Goal: Check status: Check status

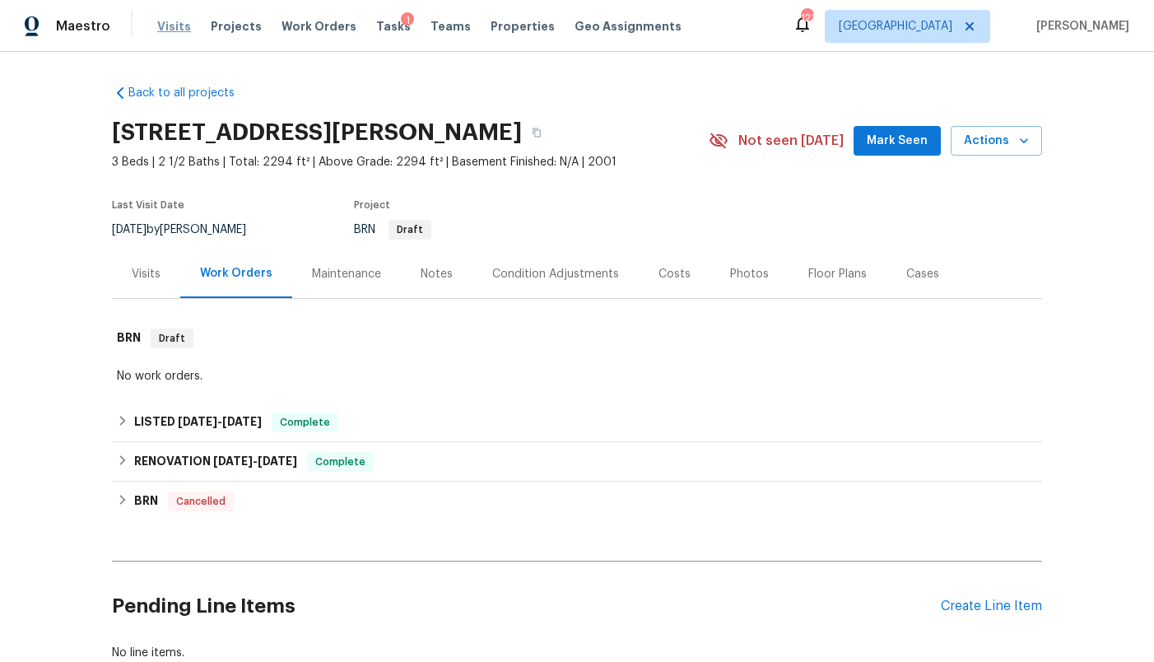
click at [159, 26] on span "Visits" at bounding box center [174, 26] width 34 height 16
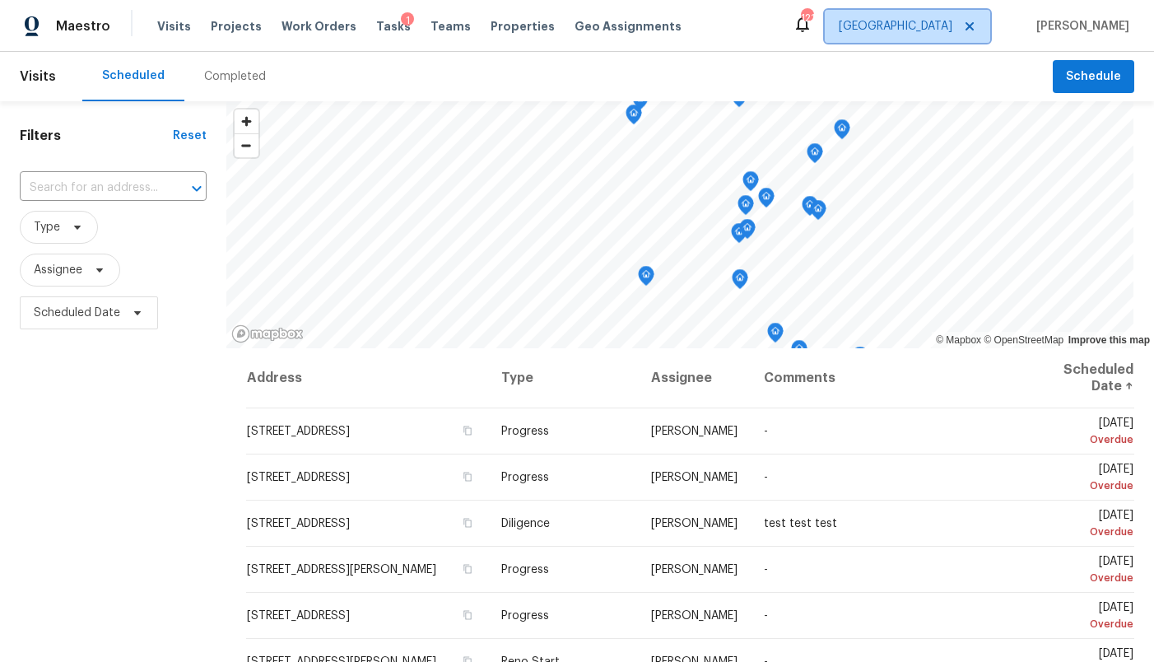
click at [926, 30] on span "Atlanta" at bounding box center [907, 26] width 165 height 33
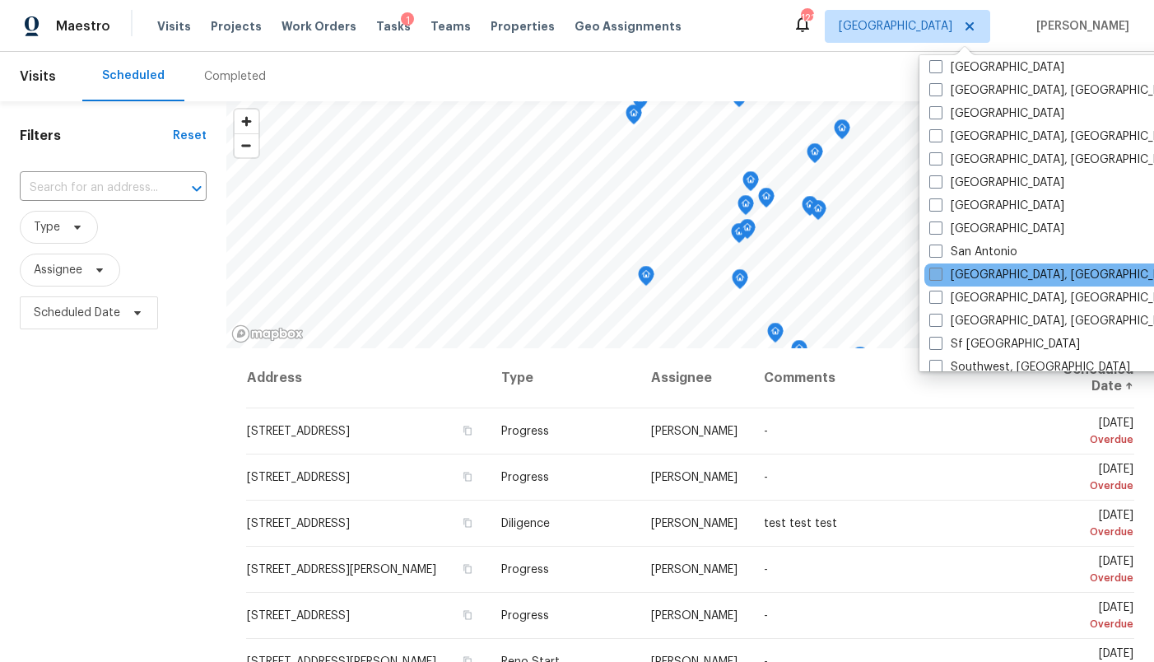
scroll to position [993, 0]
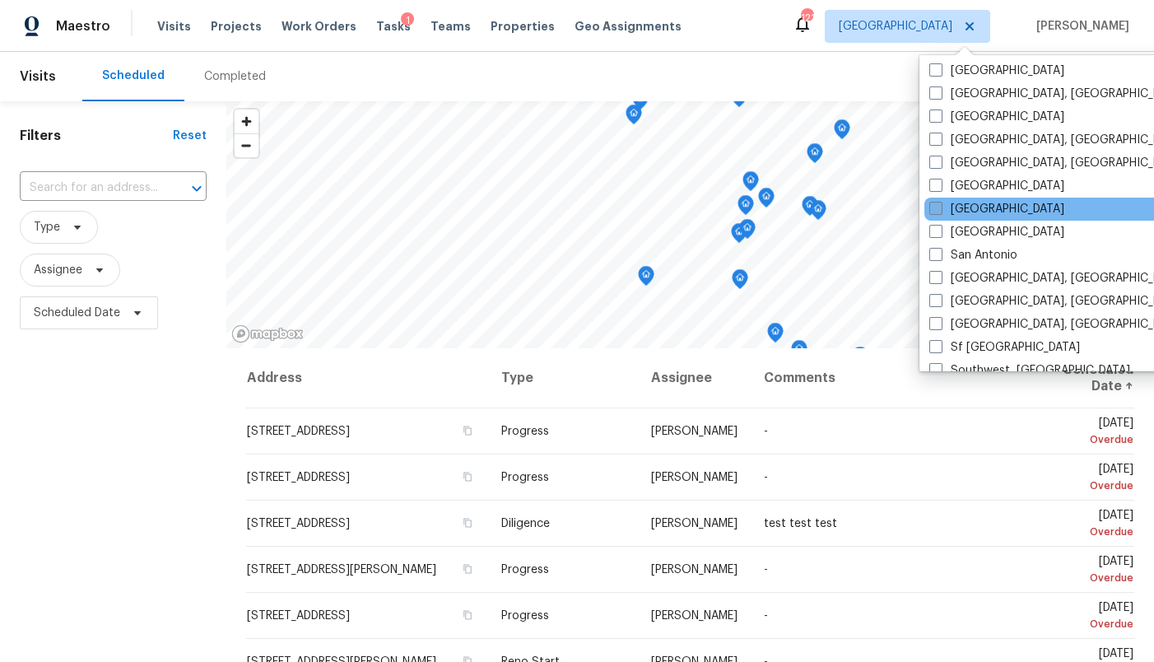
click at [989, 211] on label "Sacramento" at bounding box center [996, 209] width 135 height 16
click at [940, 211] on input "Sacramento" at bounding box center [934, 206] width 11 height 11
checkbox input "true"
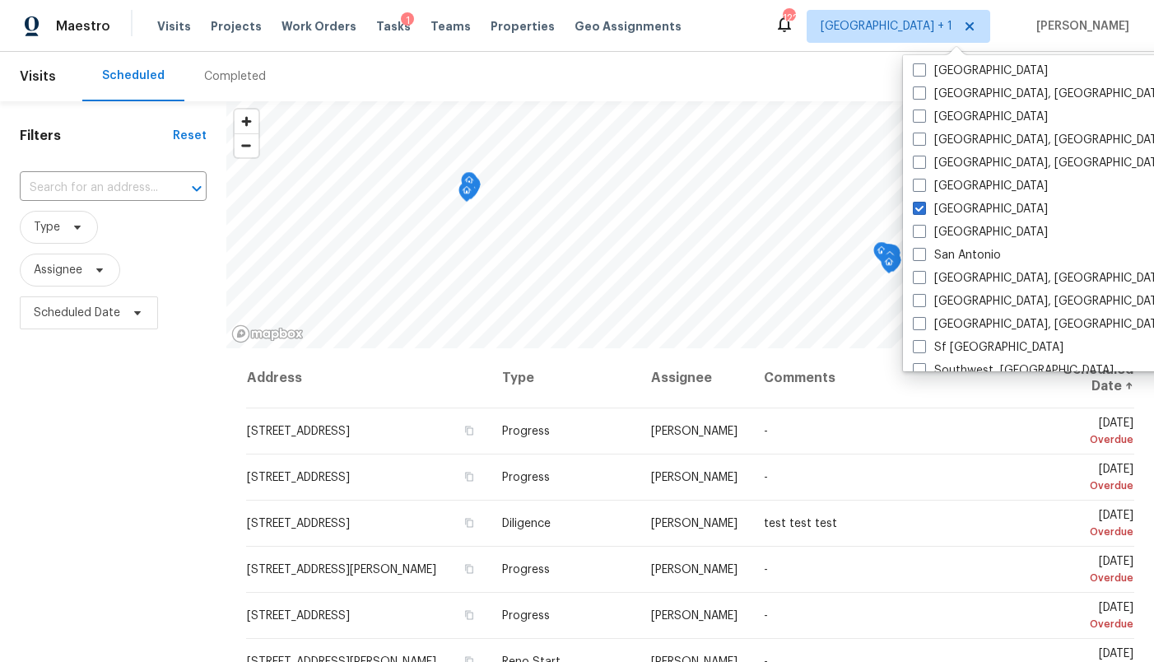
click at [235, 72] on div "Completed" at bounding box center [235, 76] width 62 height 16
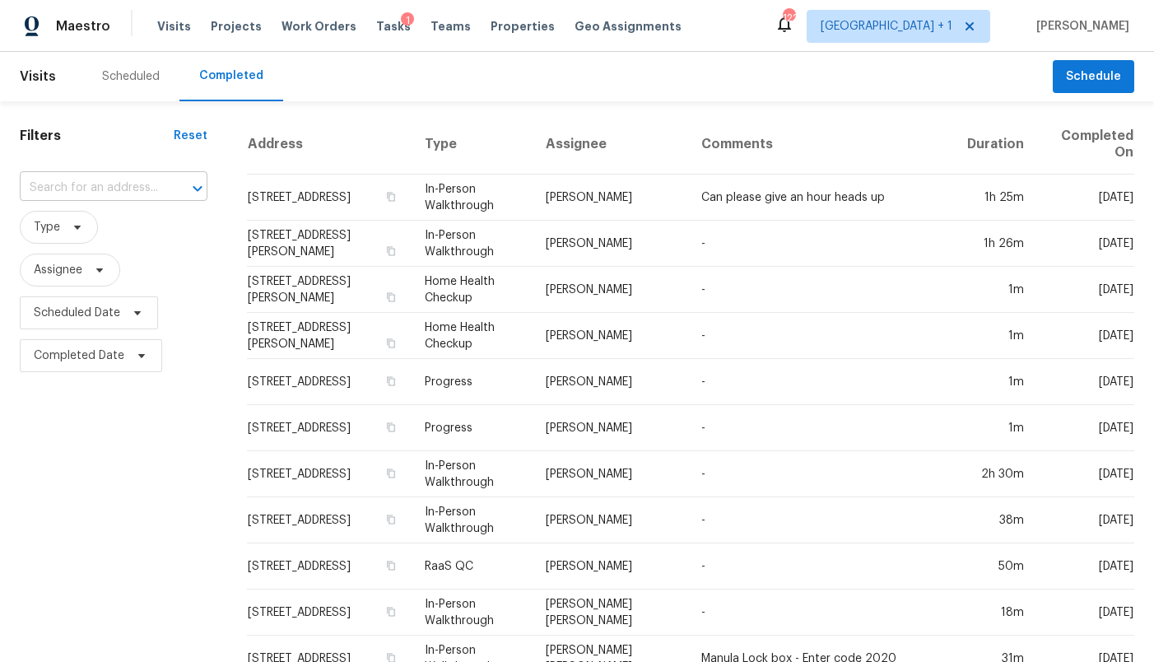
click at [85, 188] on input "text" at bounding box center [91, 188] width 142 height 26
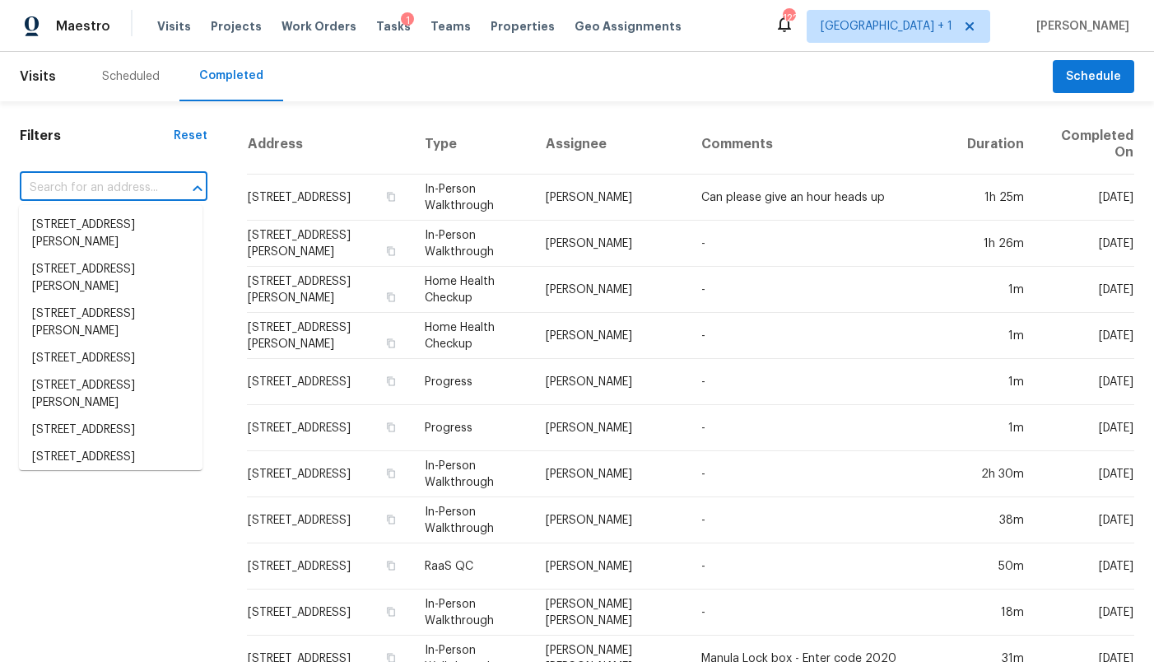
paste input "7631 Conklin Ct, Antelope, CA 95843"
type input "7631 Conklin Ct, Antelope, CA 95843"
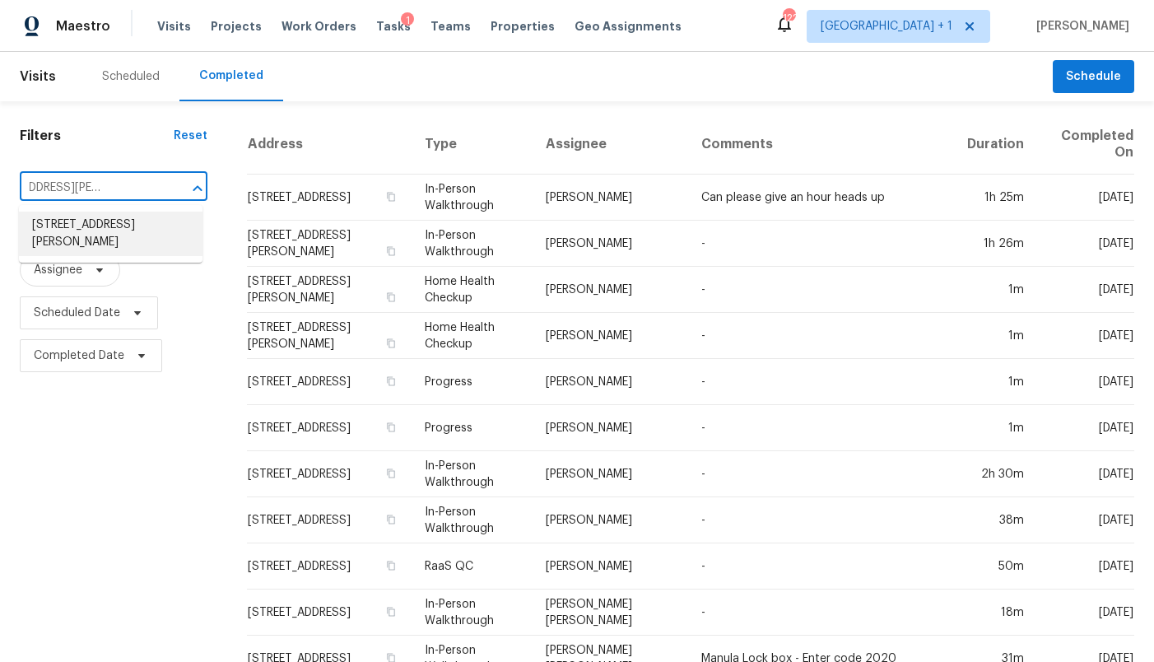
click at [82, 221] on li "7631 Conklin Ct, Antelope, CA 95843" at bounding box center [111, 233] width 184 height 44
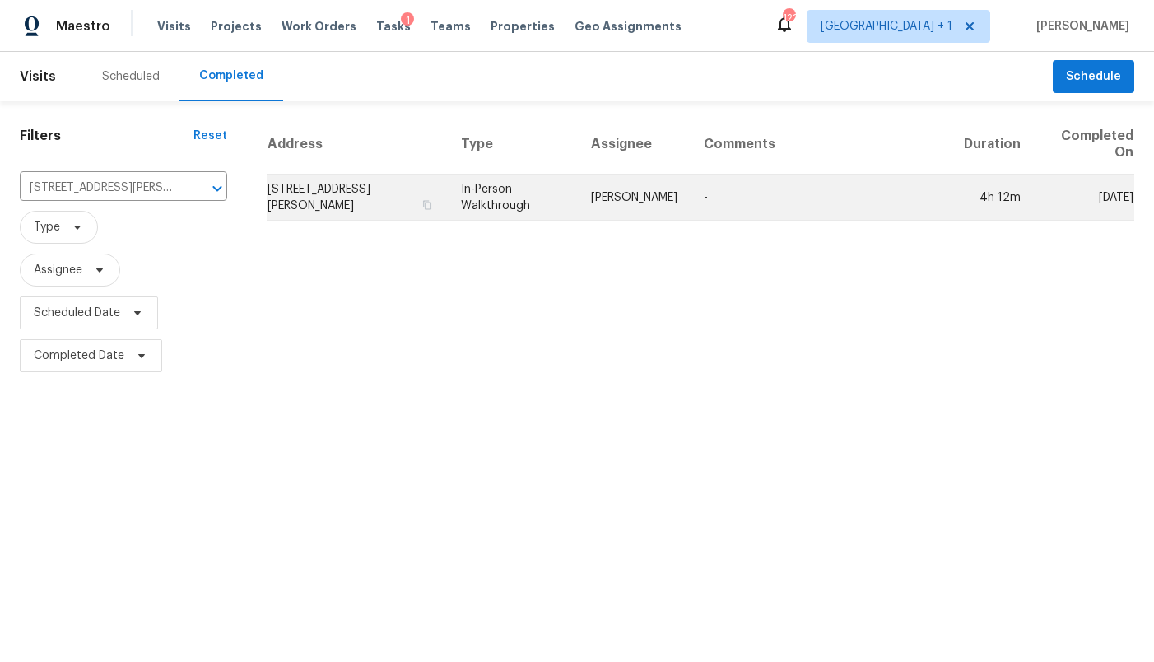
click at [299, 205] on td "7631 Conklin Ct, Antelope, CA 95843" at bounding box center [357, 197] width 181 height 46
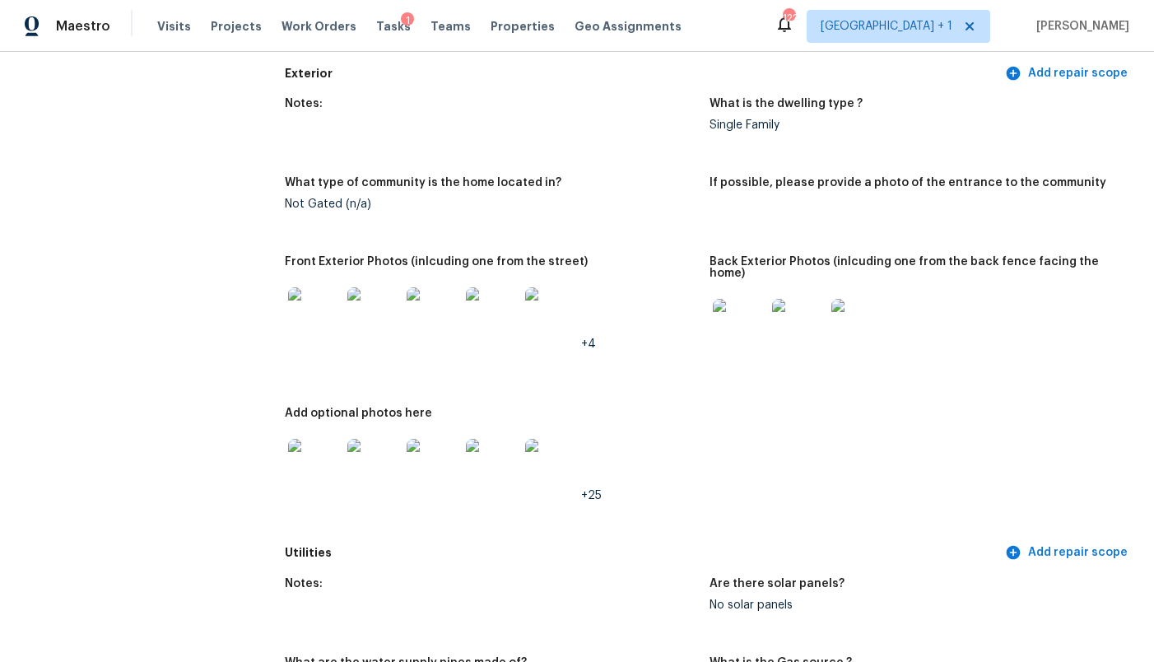
scroll to position [727, 0]
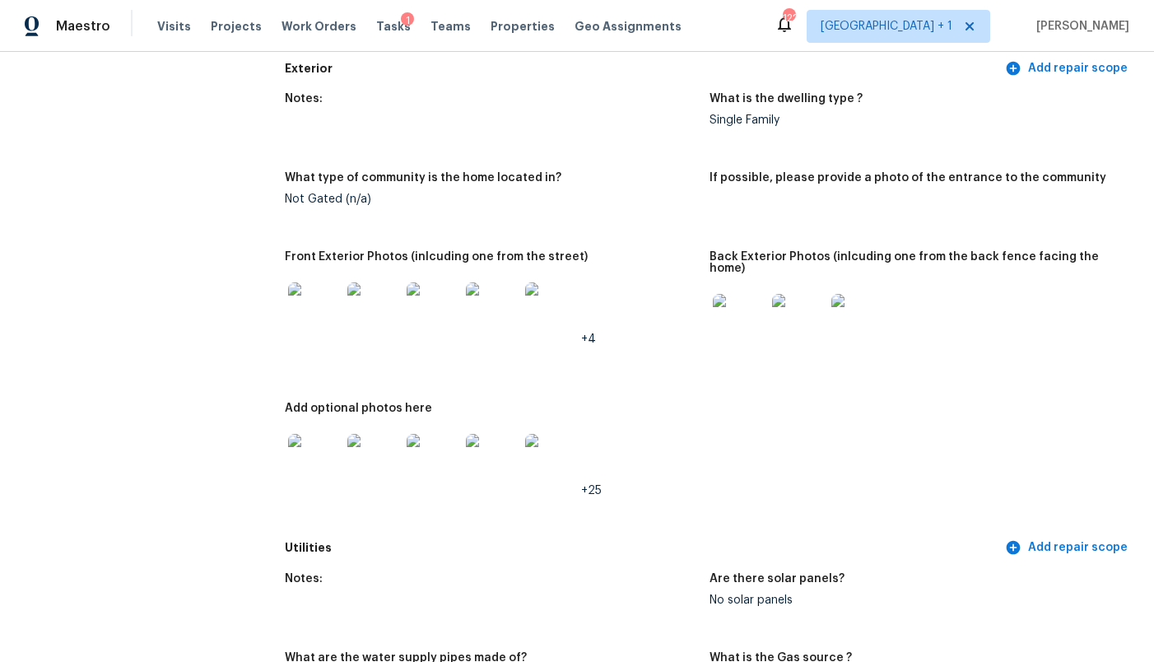
click at [741, 294] on img at bounding box center [739, 320] width 53 height 53
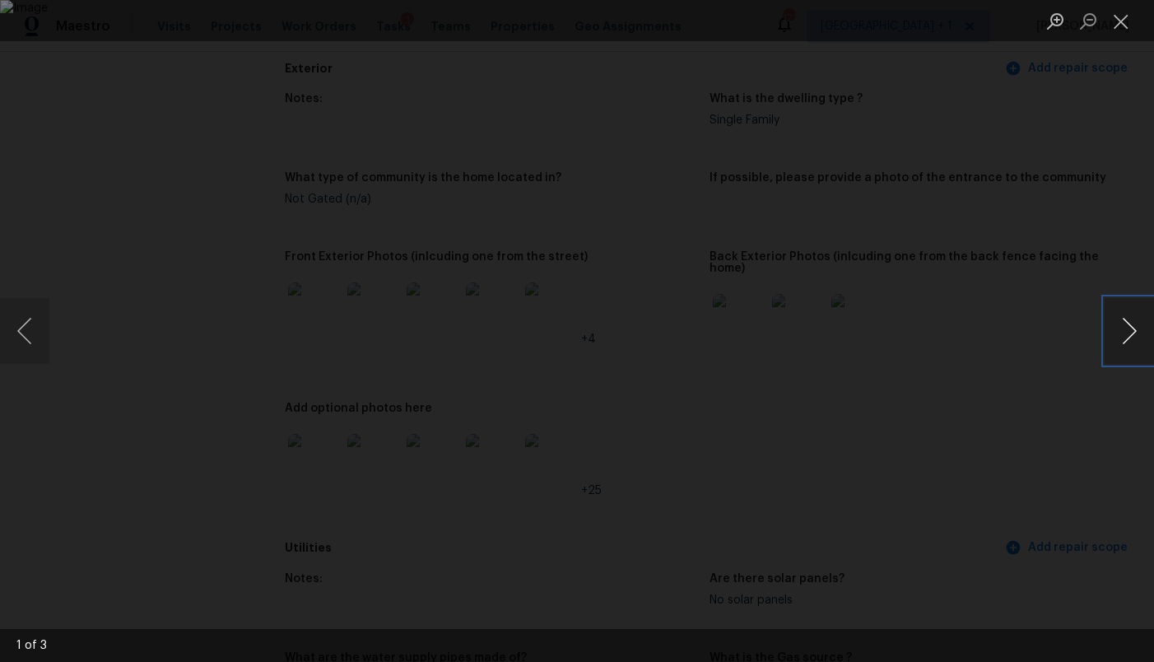
click at [1132, 348] on button "Next image" at bounding box center [1128, 331] width 49 height 66
click at [1131, 348] on button "Next image" at bounding box center [1128, 331] width 49 height 66
click at [1043, 331] on div "Lightbox" at bounding box center [577, 331] width 1154 height 662
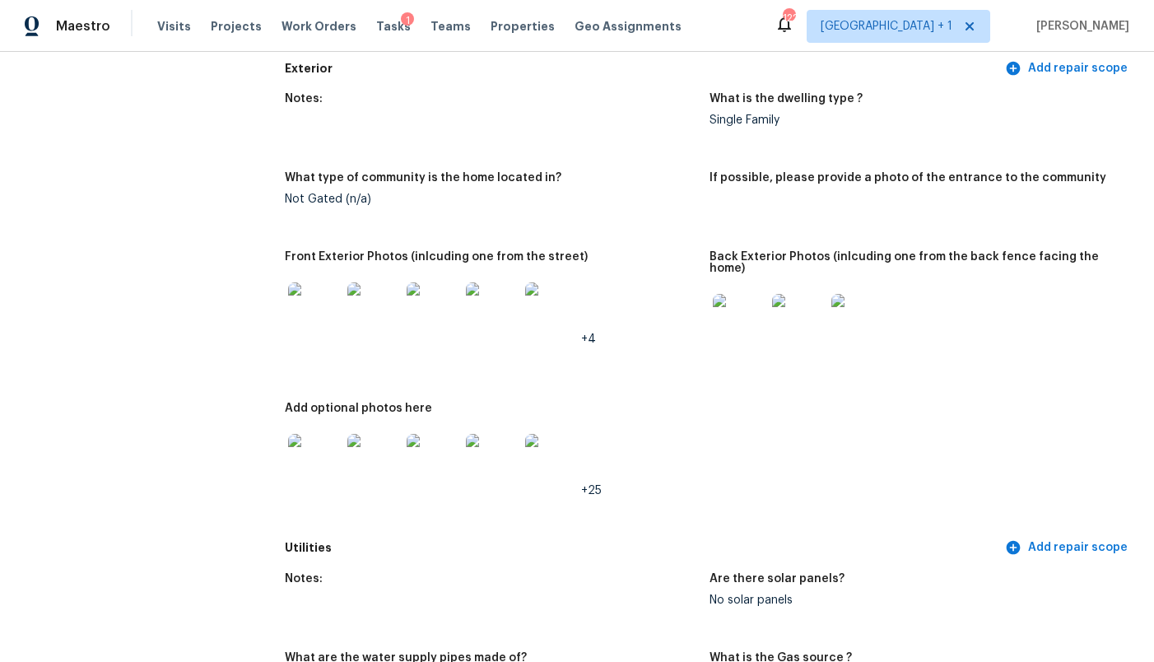
click at [318, 434] on img at bounding box center [314, 460] width 53 height 53
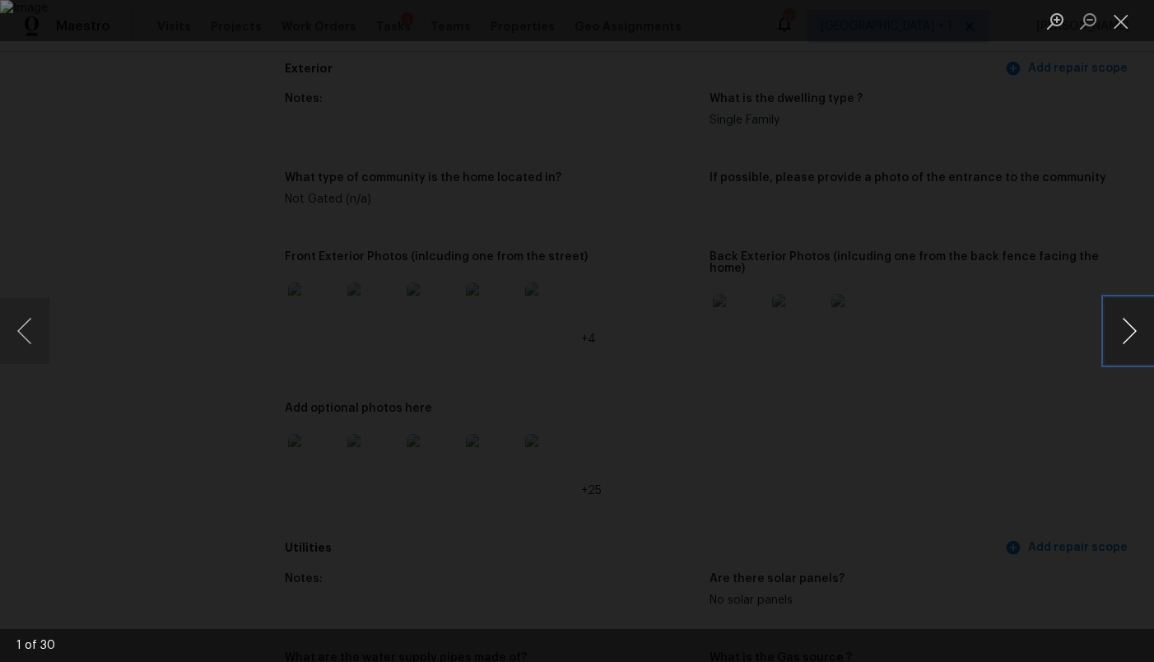
click at [1129, 331] on button "Next image" at bounding box center [1128, 331] width 49 height 66
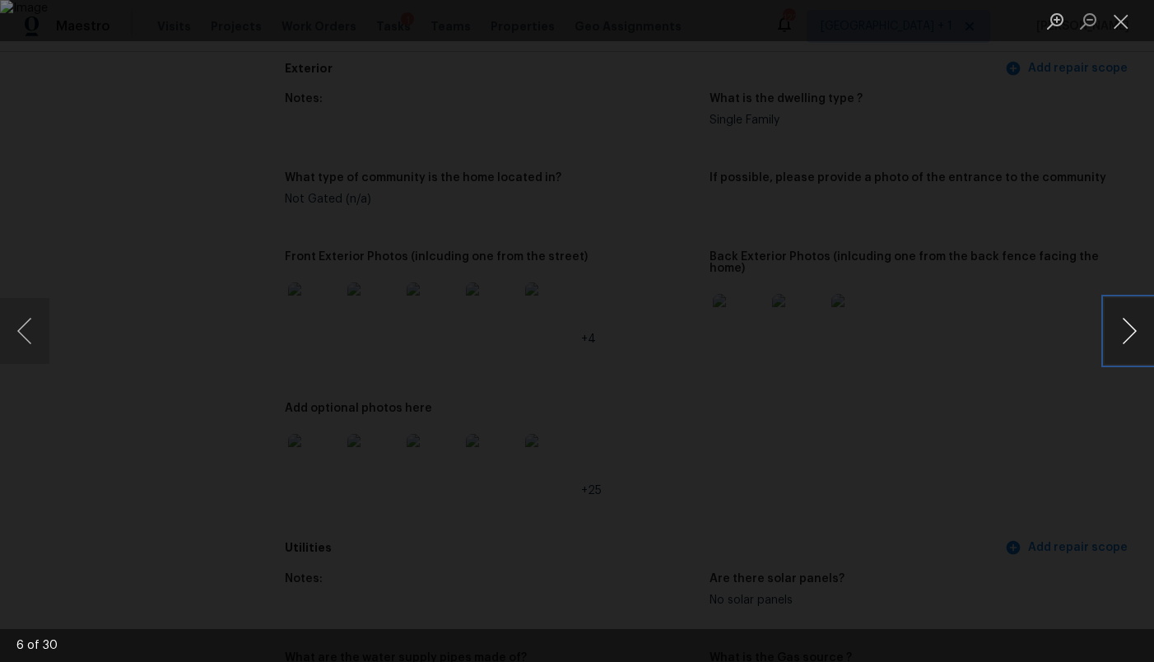
click at [1129, 331] on button "Next image" at bounding box center [1128, 331] width 49 height 66
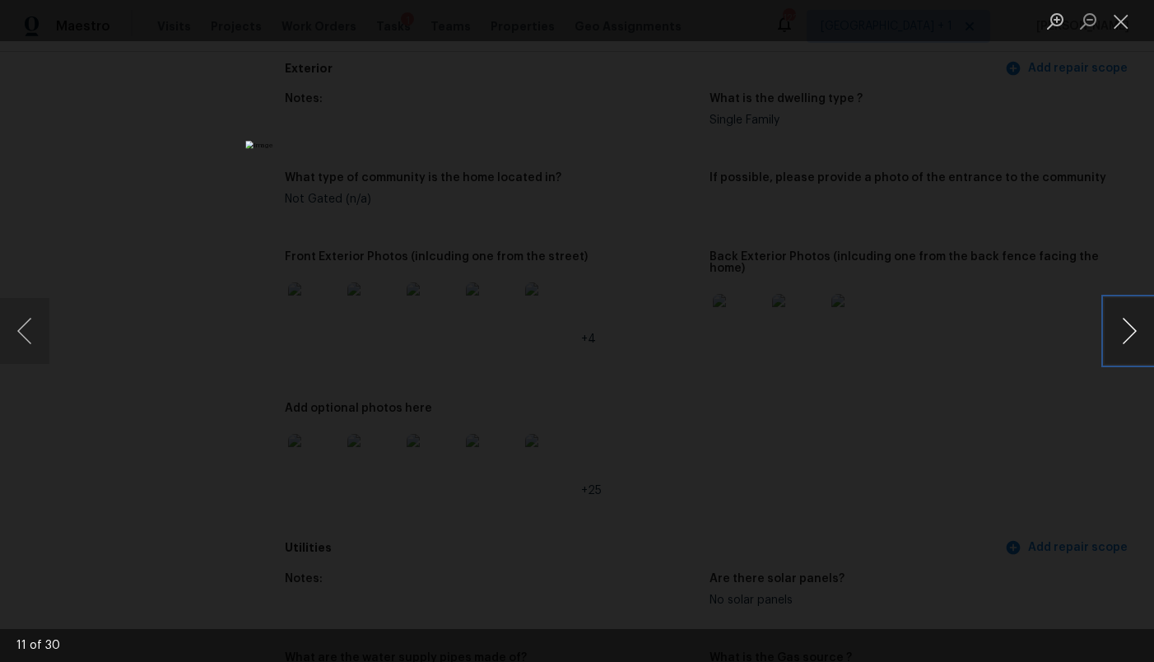
click at [1129, 331] on button "Next image" at bounding box center [1128, 331] width 49 height 66
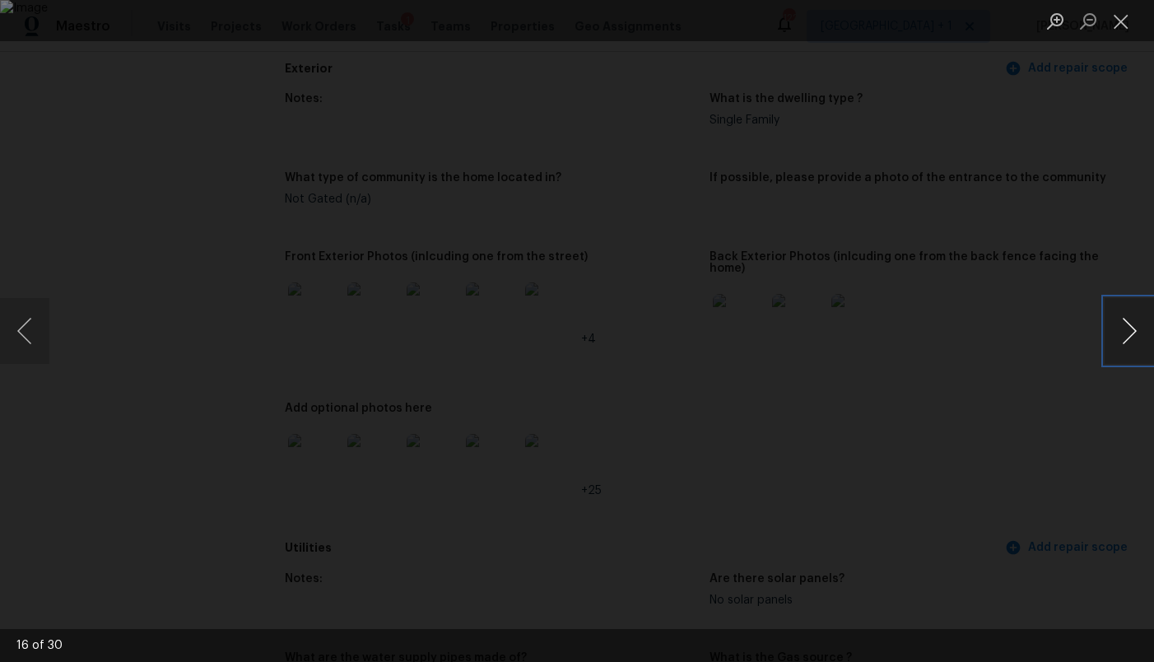
click at [1129, 331] on button "Next image" at bounding box center [1128, 331] width 49 height 66
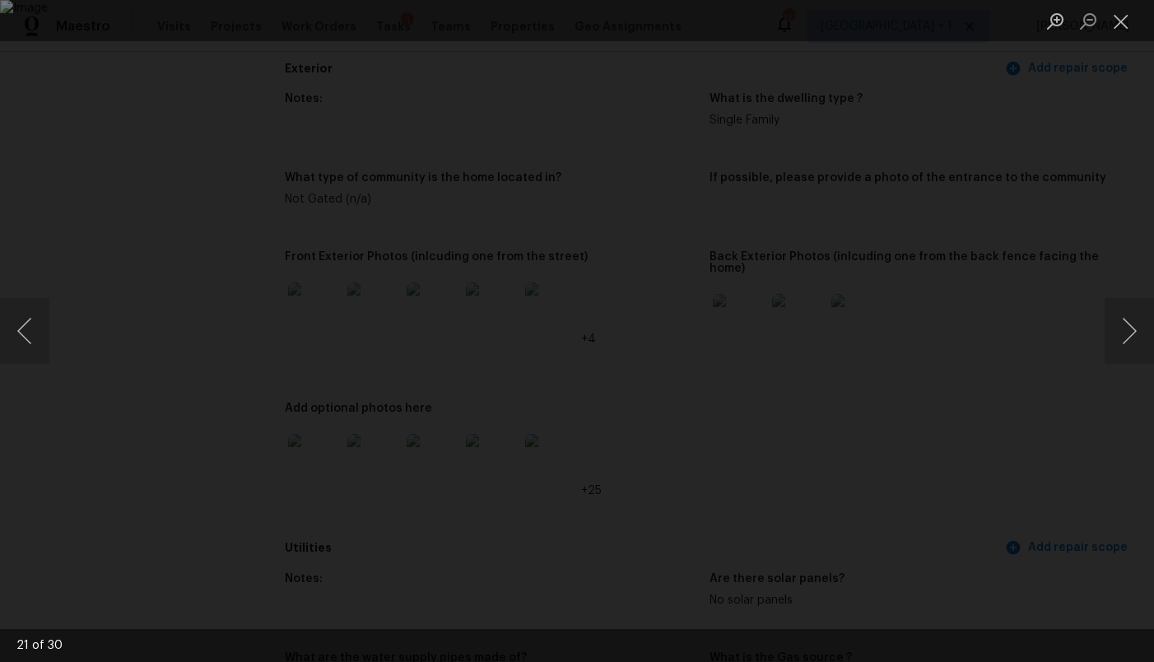
click at [1085, 293] on div "Lightbox" at bounding box center [577, 331] width 1154 height 662
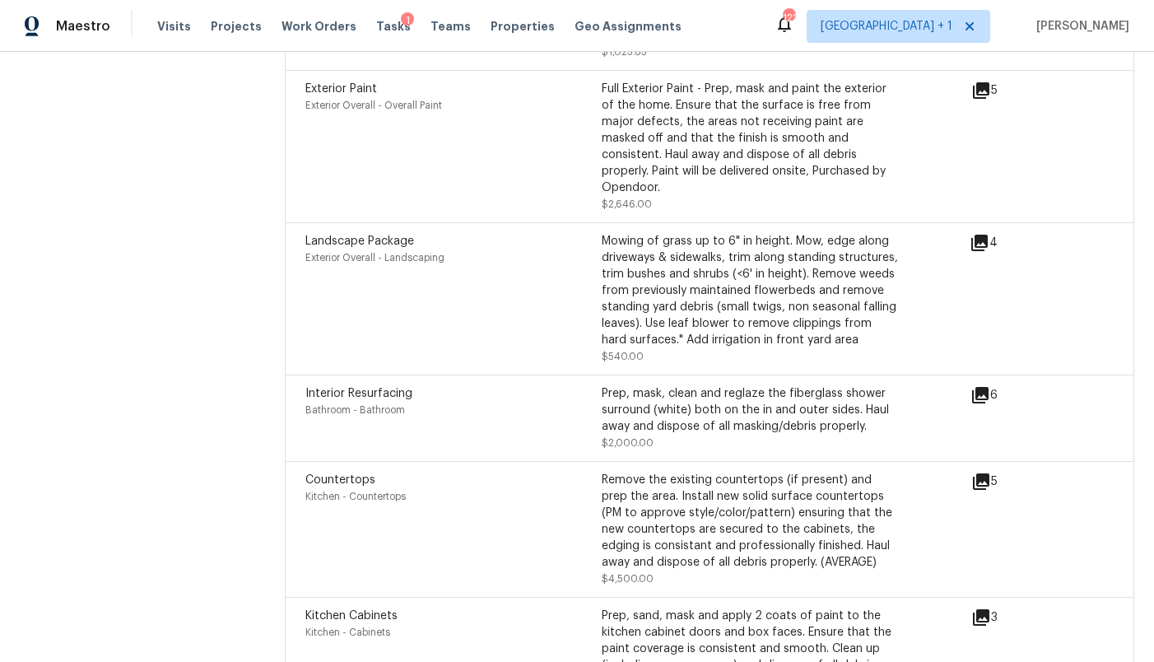
scroll to position [4877, 0]
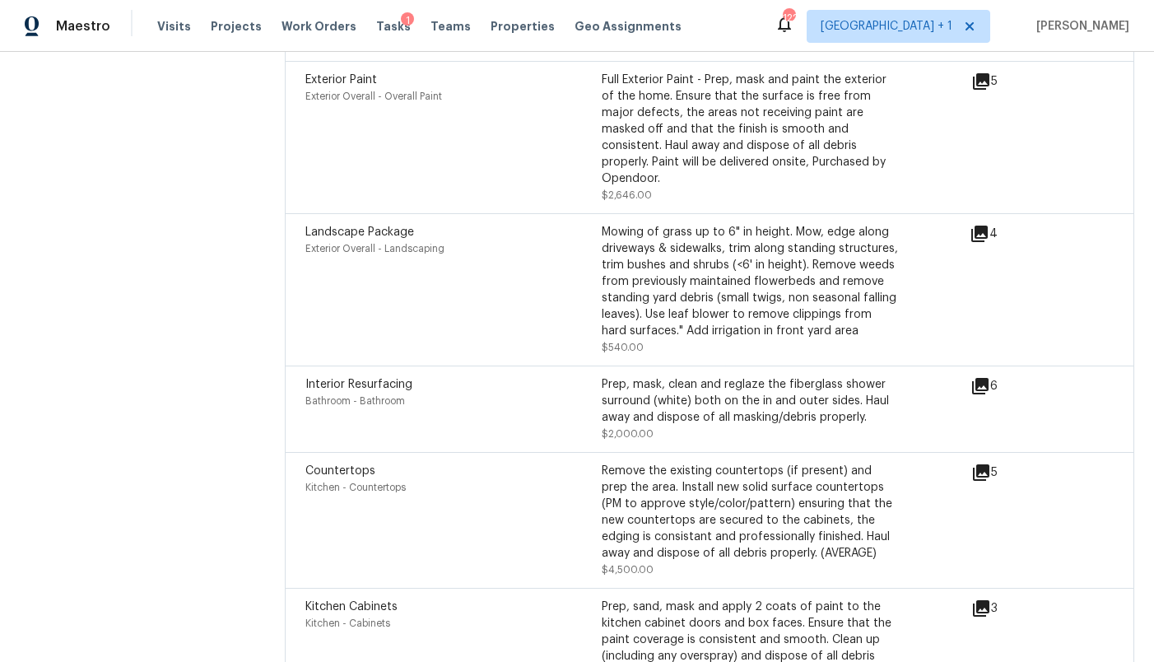
click at [981, 376] on icon at bounding box center [980, 386] width 20 height 20
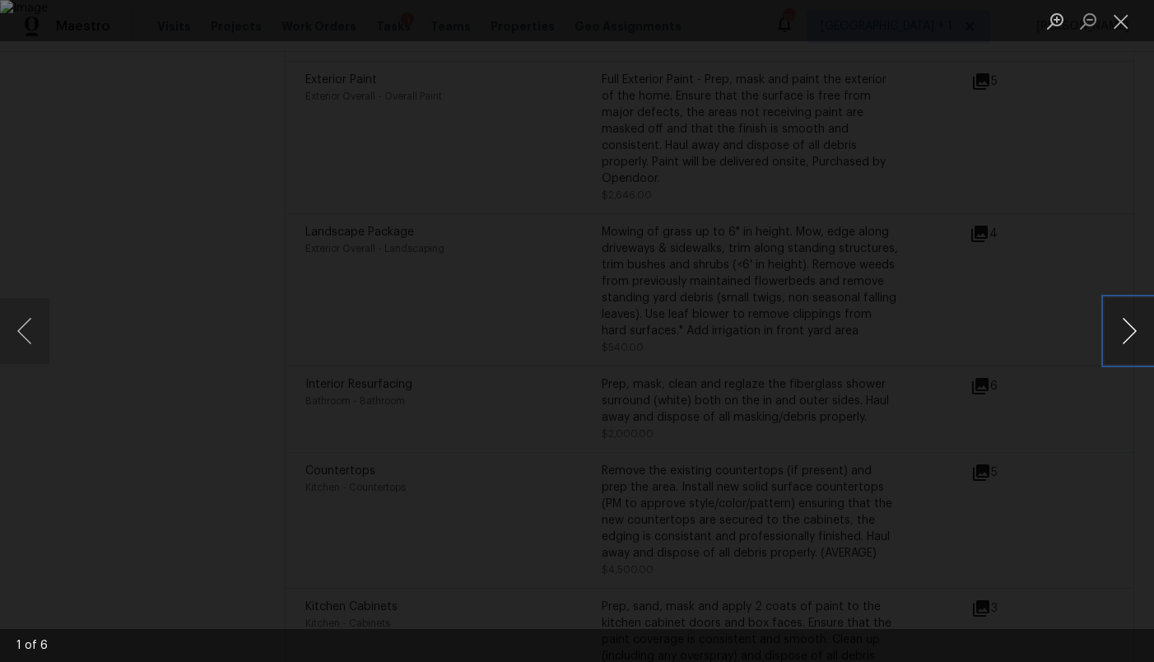
click at [1128, 337] on button "Next image" at bounding box center [1128, 331] width 49 height 66
click at [1080, 275] on div "Lightbox" at bounding box center [577, 331] width 1154 height 662
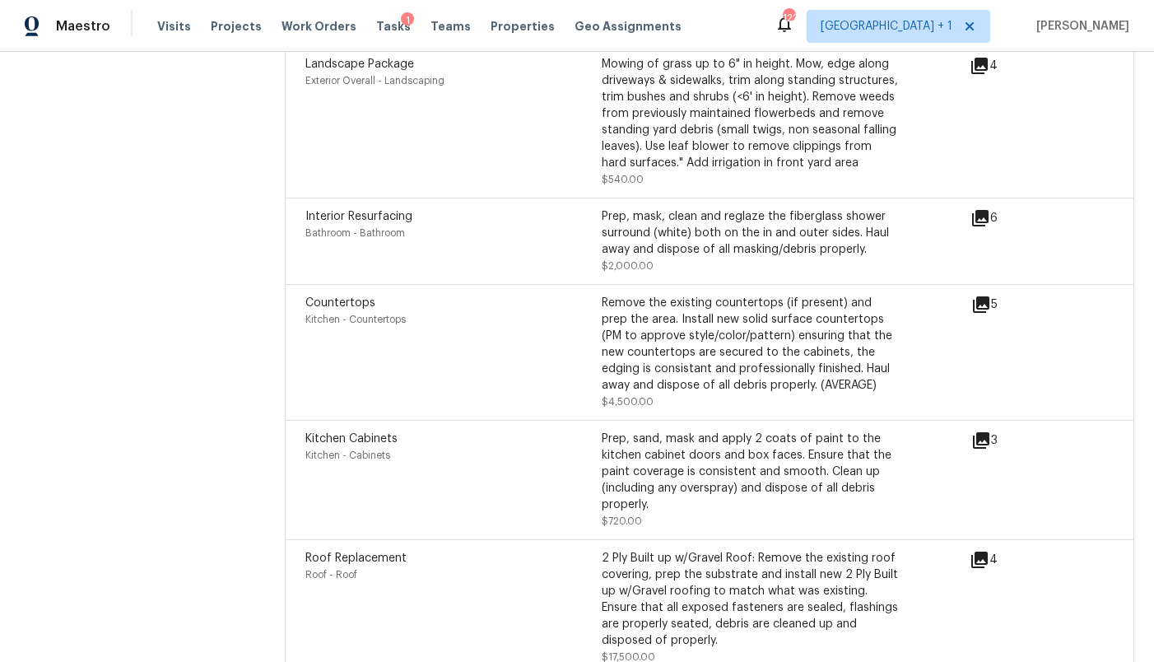
scroll to position [5053, 0]
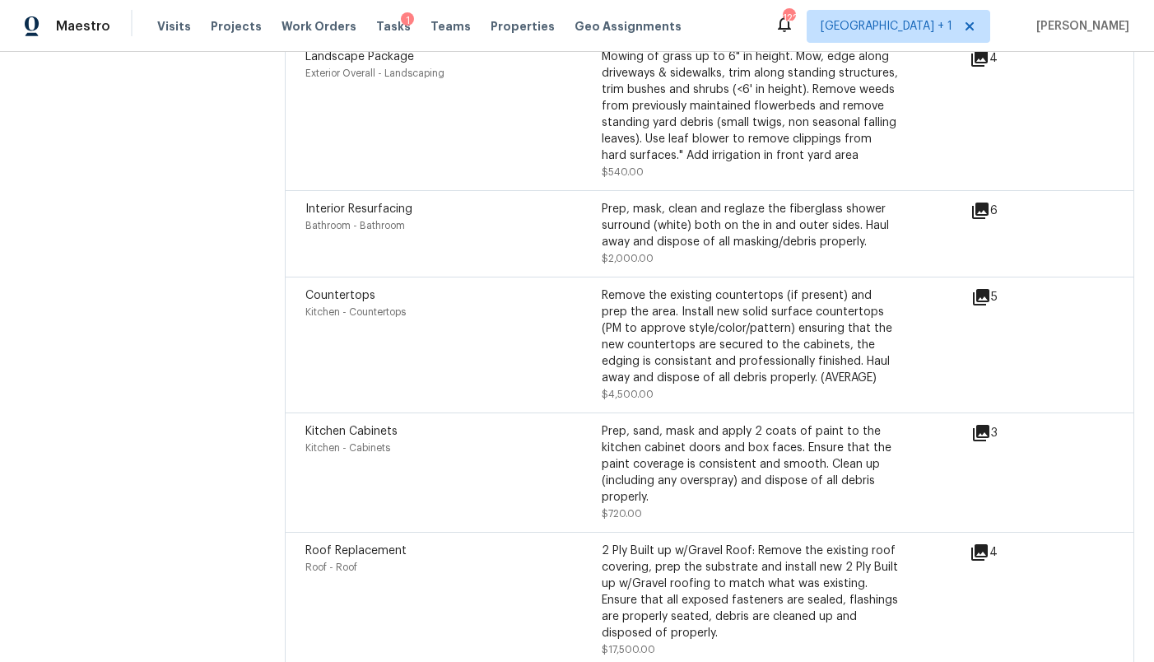
click at [978, 289] on icon at bounding box center [981, 297] width 16 height 16
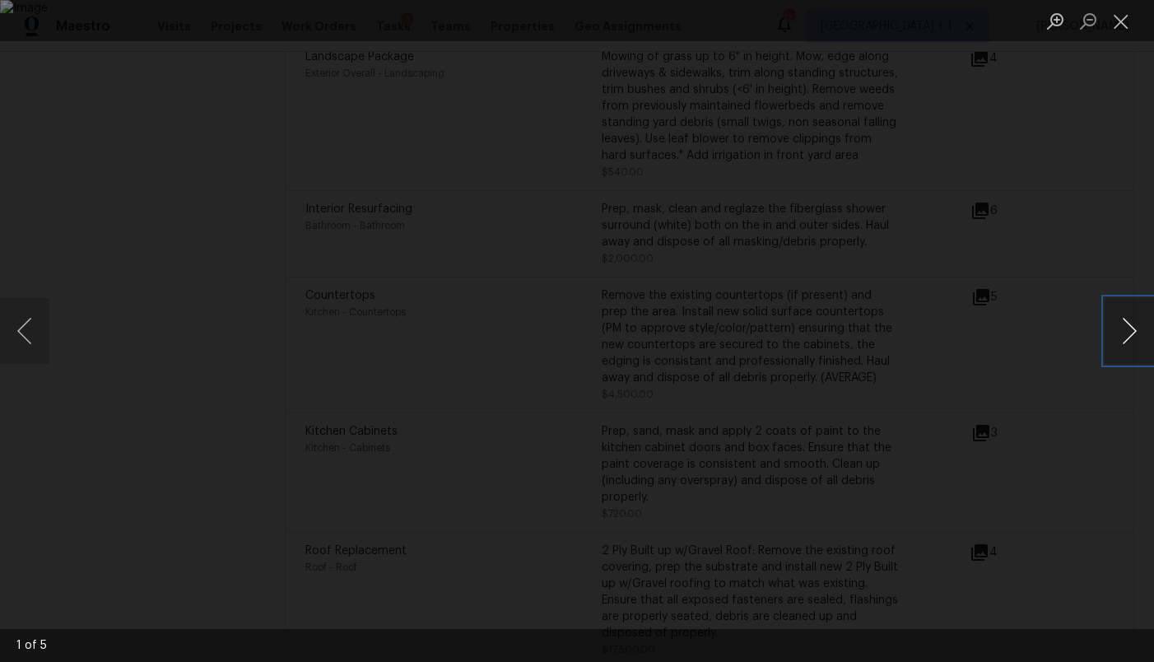
click at [1134, 342] on button "Next image" at bounding box center [1128, 331] width 49 height 66
click at [1133, 342] on button "Next image" at bounding box center [1128, 331] width 49 height 66
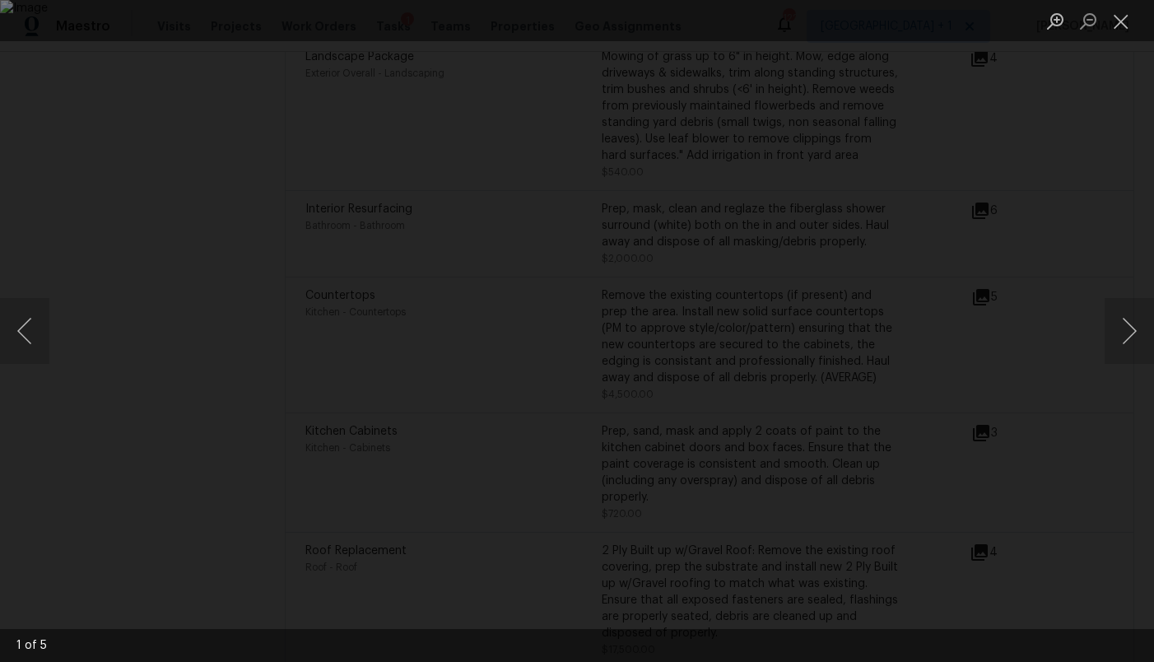
click at [1082, 249] on div "Lightbox" at bounding box center [577, 331] width 1154 height 662
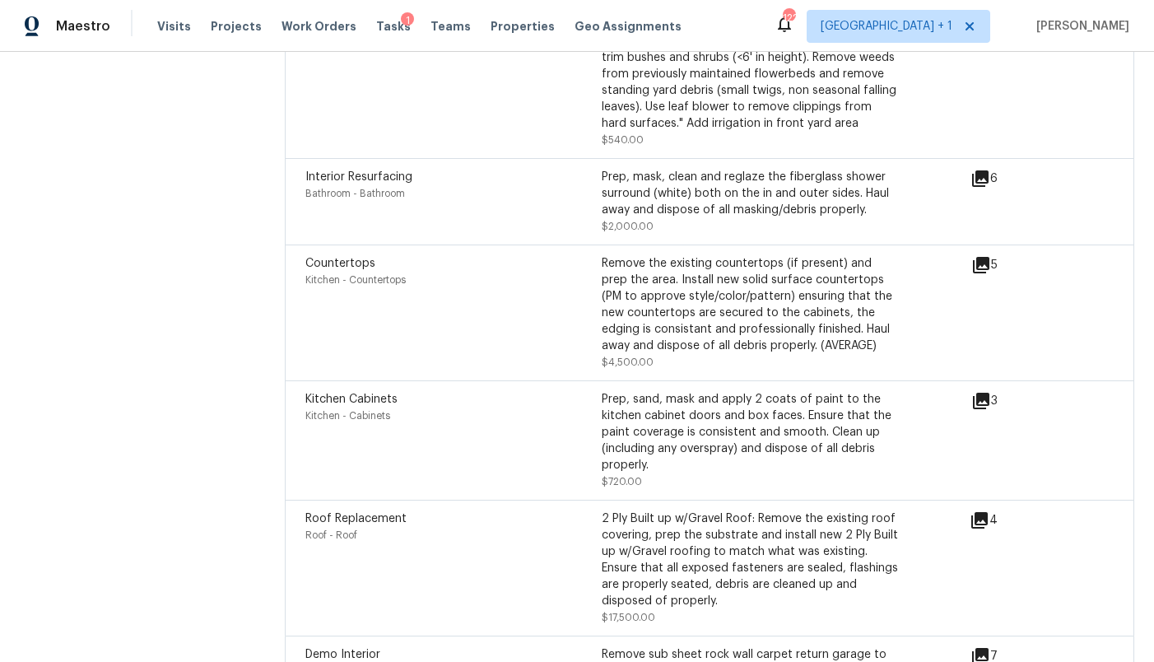
scroll to position [5101, 0]
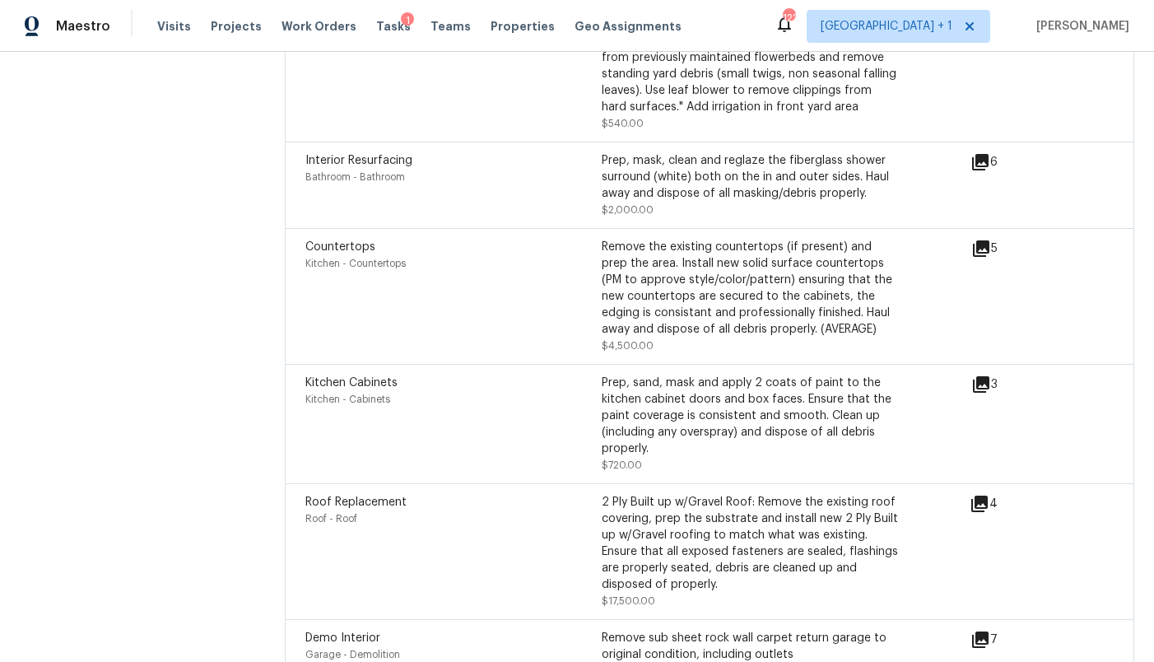
click at [837, 374] on div "Prep, sand, mask and apply 2 coats of paint to the kitchen cabinet doors and bo…" at bounding box center [750, 415] width 296 height 82
click at [993, 374] on div "3" at bounding box center [1010, 384] width 79 height 20
click at [979, 374] on icon at bounding box center [981, 384] width 20 height 20
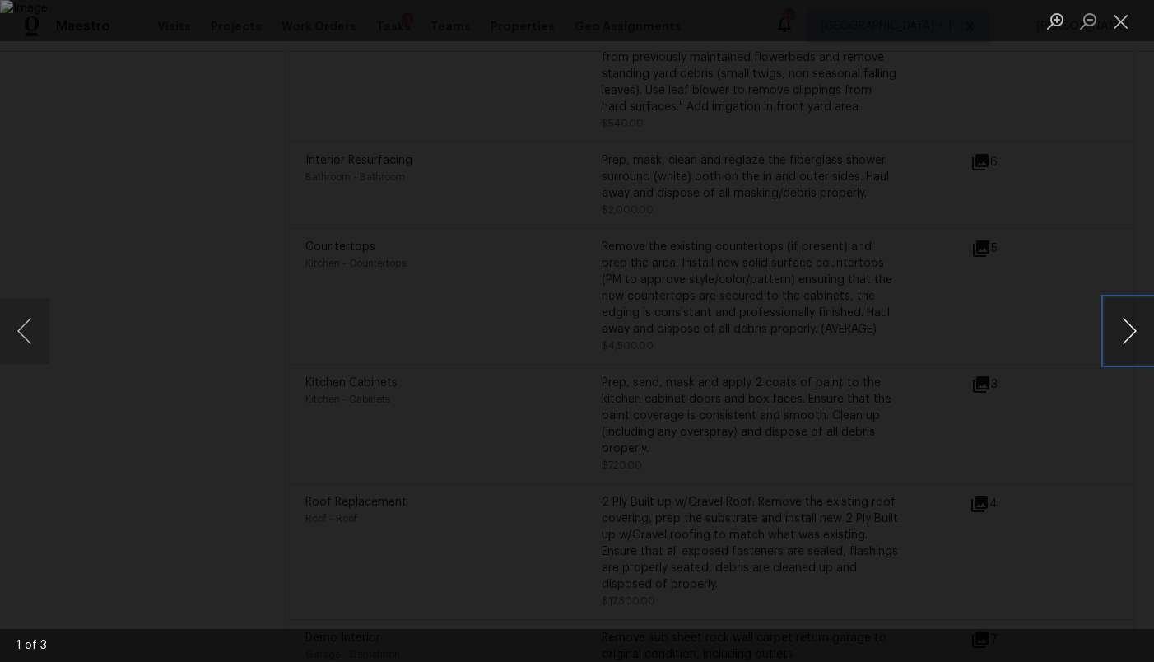
click at [1117, 335] on button "Next image" at bounding box center [1128, 331] width 49 height 66
click at [1112, 235] on div "Lightbox" at bounding box center [577, 331] width 1154 height 662
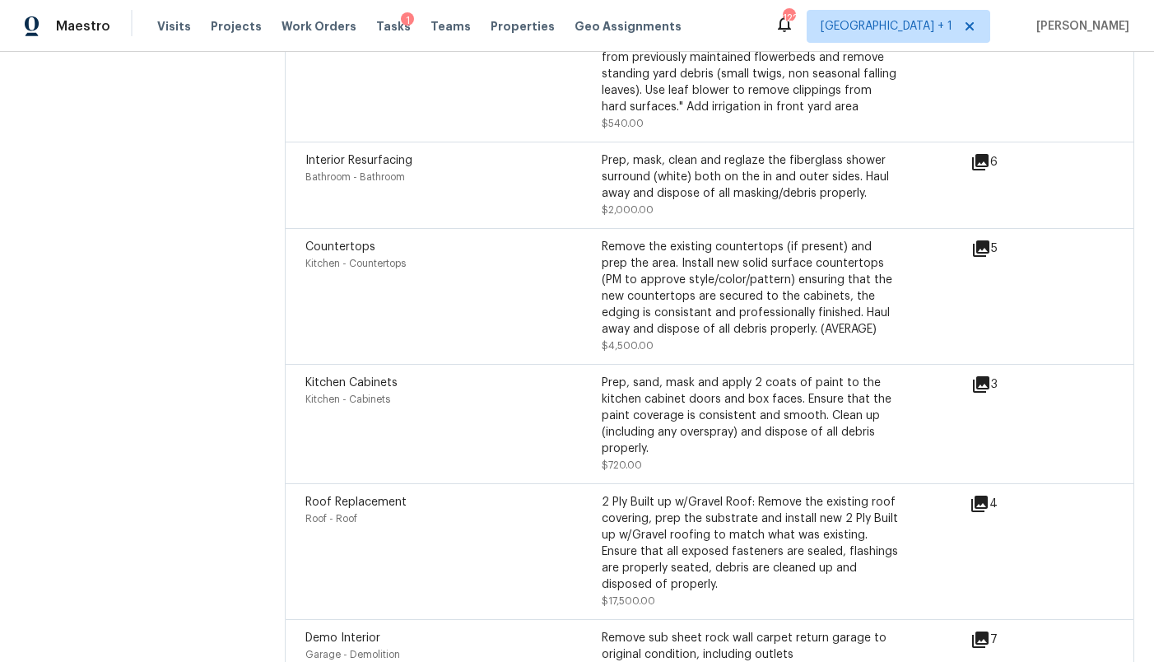
click at [979, 631] on icon at bounding box center [980, 639] width 16 height 16
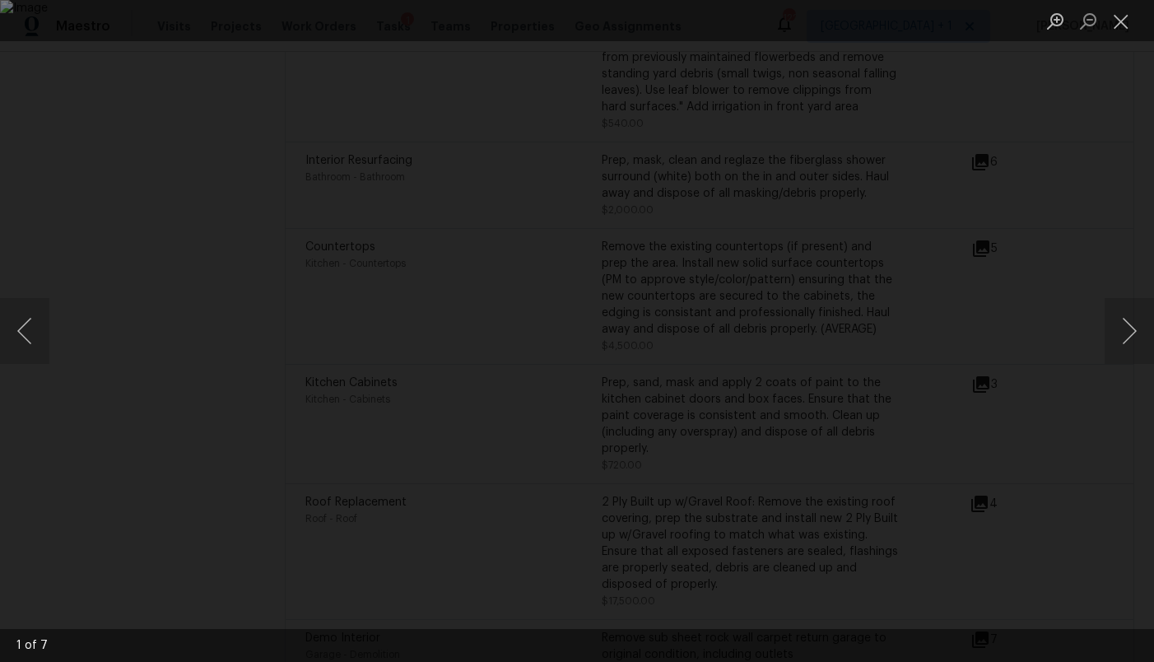
click at [1102, 333] on div "Lightbox" at bounding box center [577, 331] width 1154 height 662
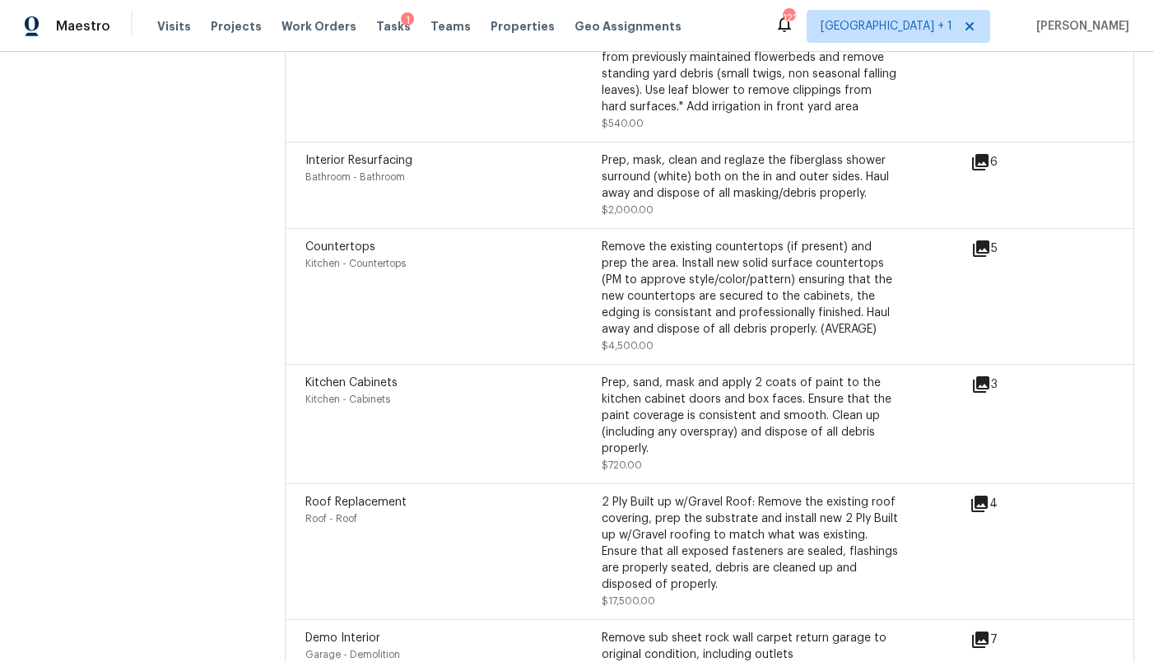
click at [979, 495] on icon at bounding box center [979, 503] width 16 height 16
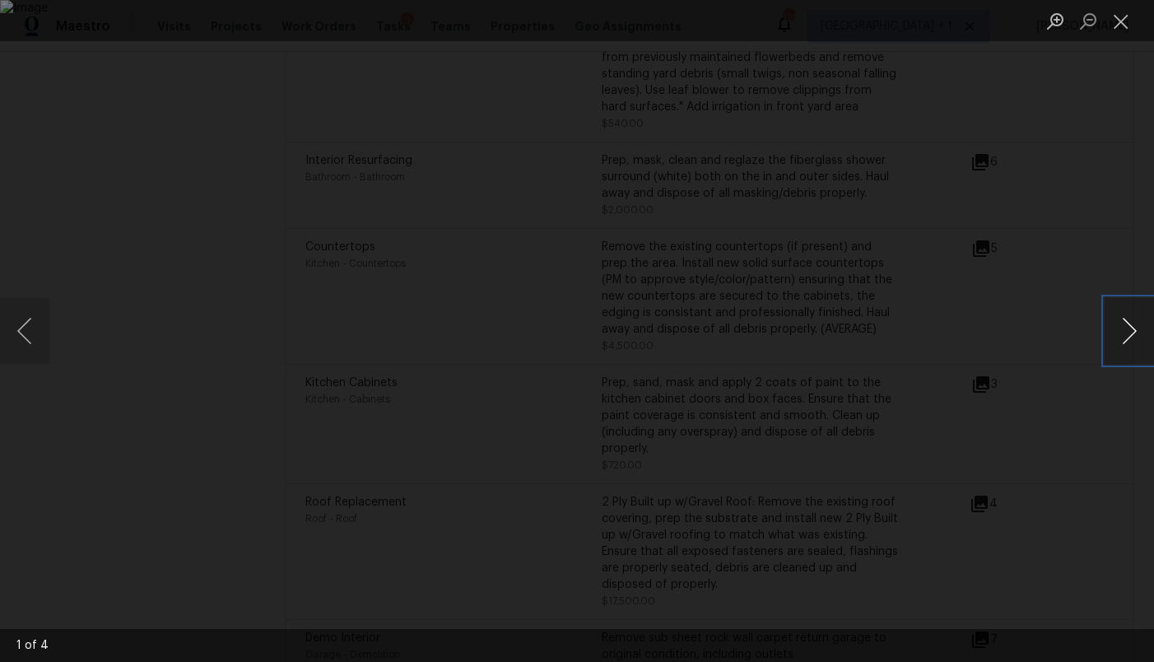
click at [1127, 345] on button "Next image" at bounding box center [1128, 331] width 49 height 66
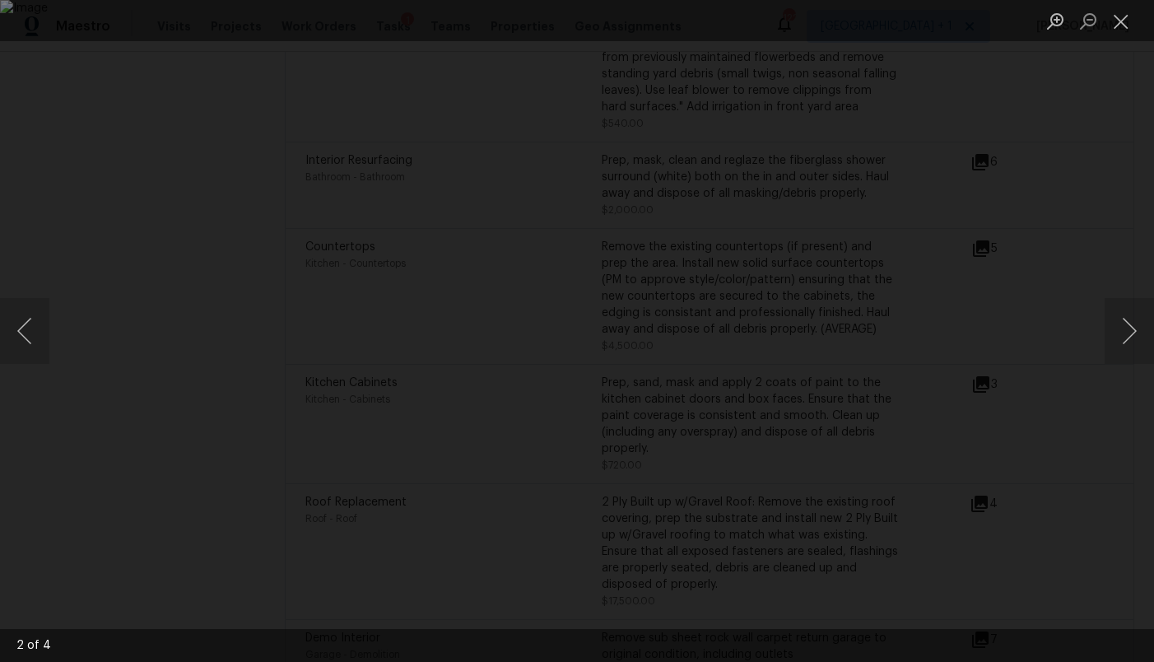
click at [1104, 233] on div "Lightbox" at bounding box center [577, 331] width 1154 height 662
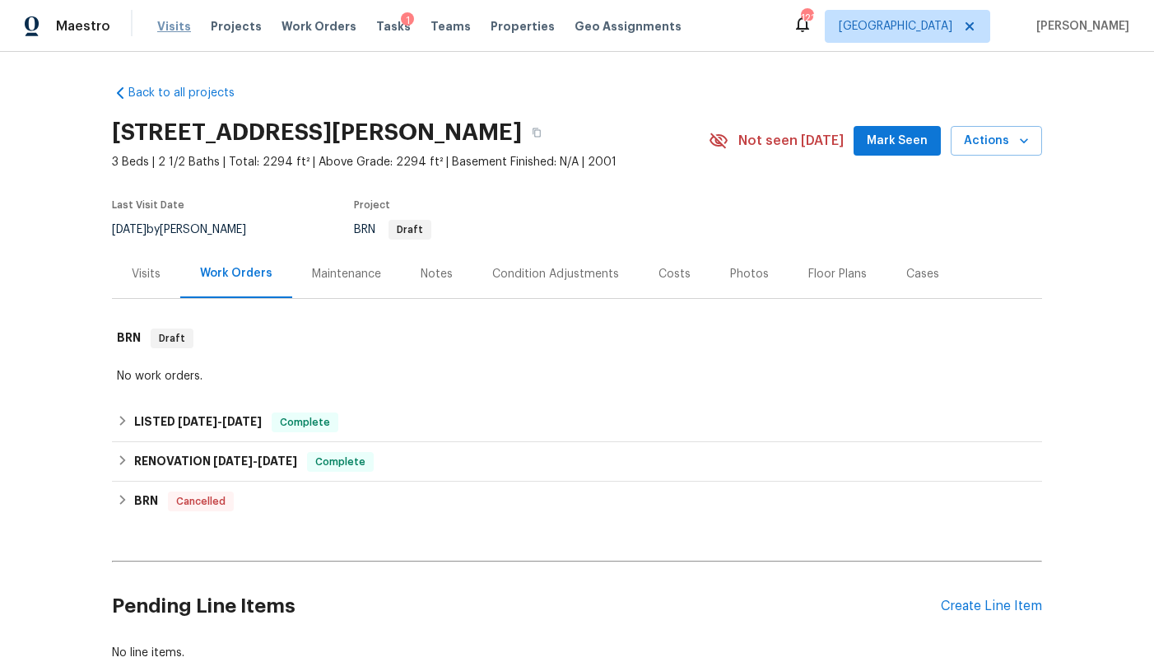
click at [166, 26] on span "Visits" at bounding box center [174, 26] width 34 height 16
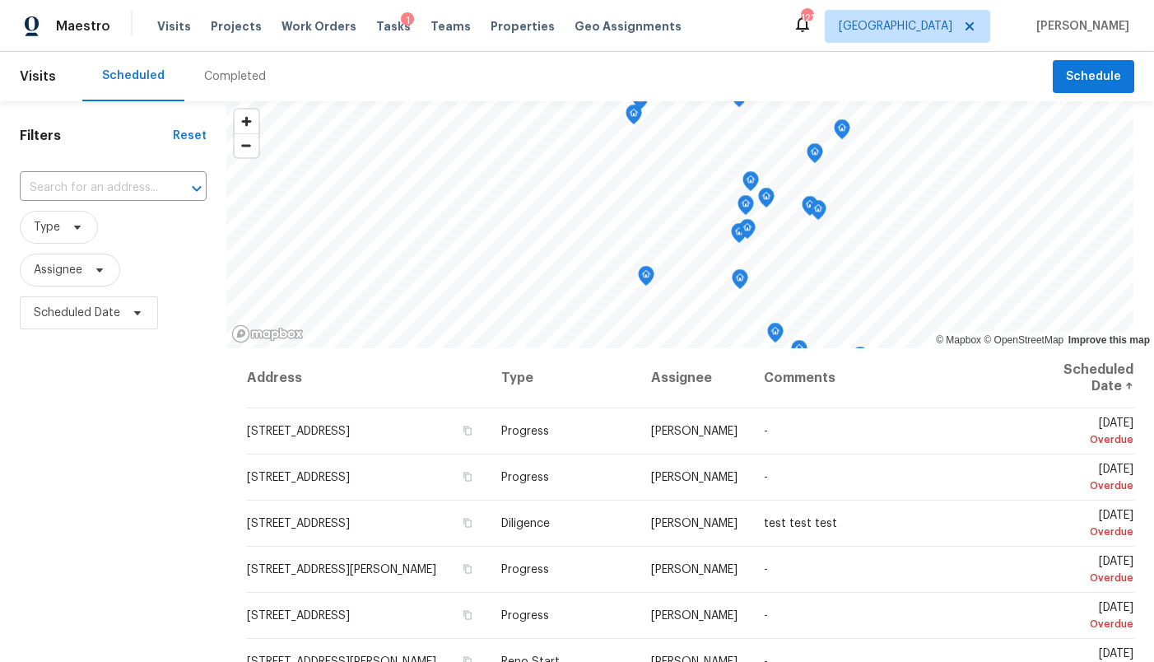
click at [229, 77] on div "Completed" at bounding box center [235, 76] width 62 height 16
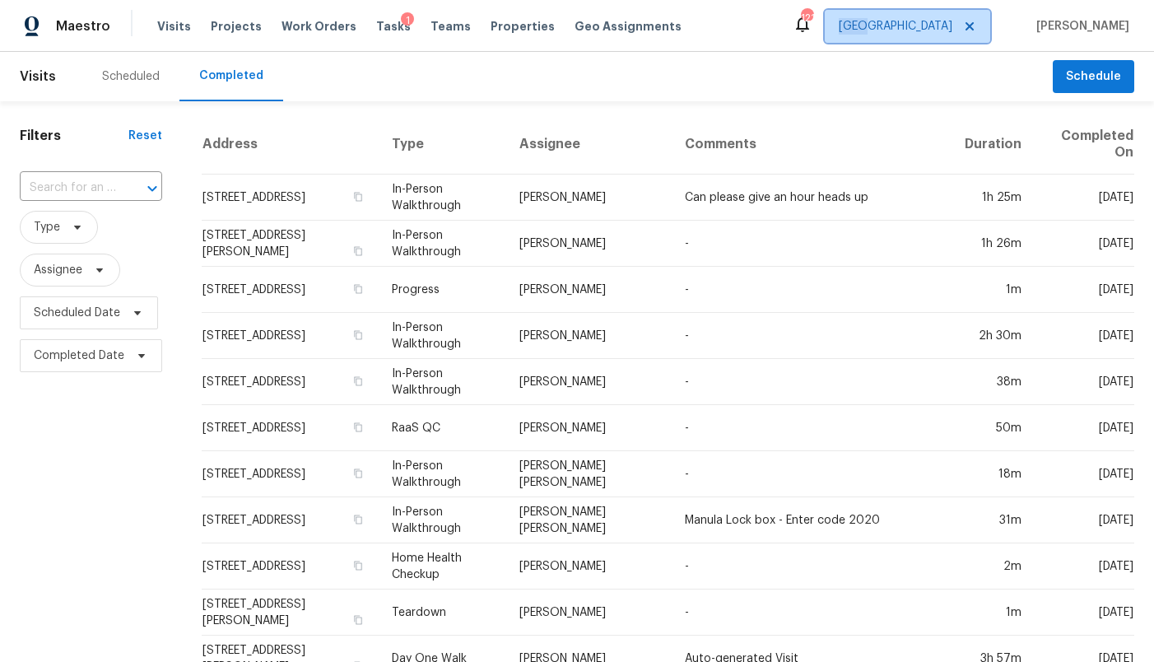
click at [951, 18] on span "Atlanta" at bounding box center [896, 26] width 114 height 16
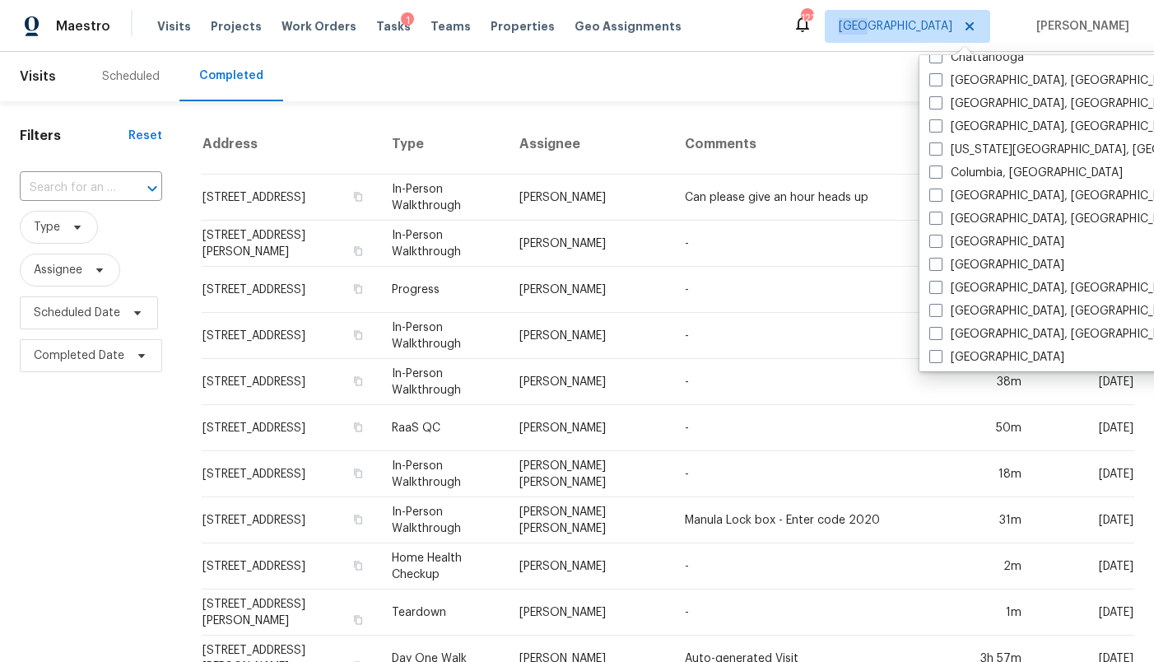
scroll to position [270, 0]
click at [959, 239] on label "Dallas" at bounding box center [996, 241] width 135 height 16
click at [940, 239] on input "Dallas" at bounding box center [934, 238] width 11 height 11
checkbox input "true"
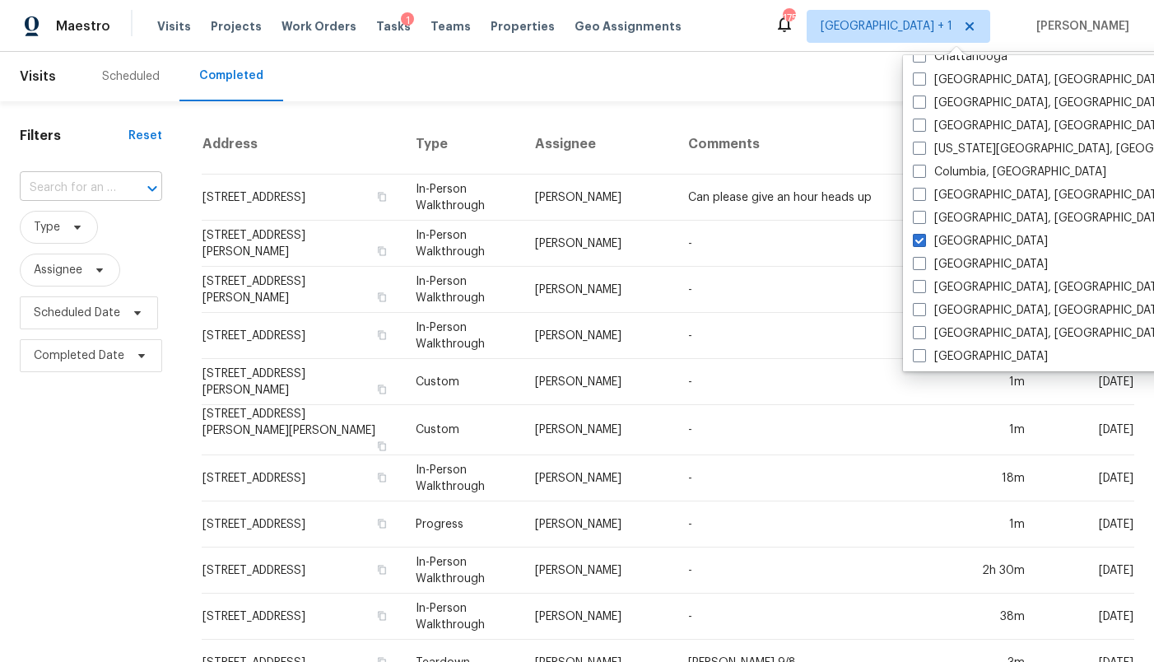
click at [75, 190] on input "text" at bounding box center [68, 188] width 96 height 26
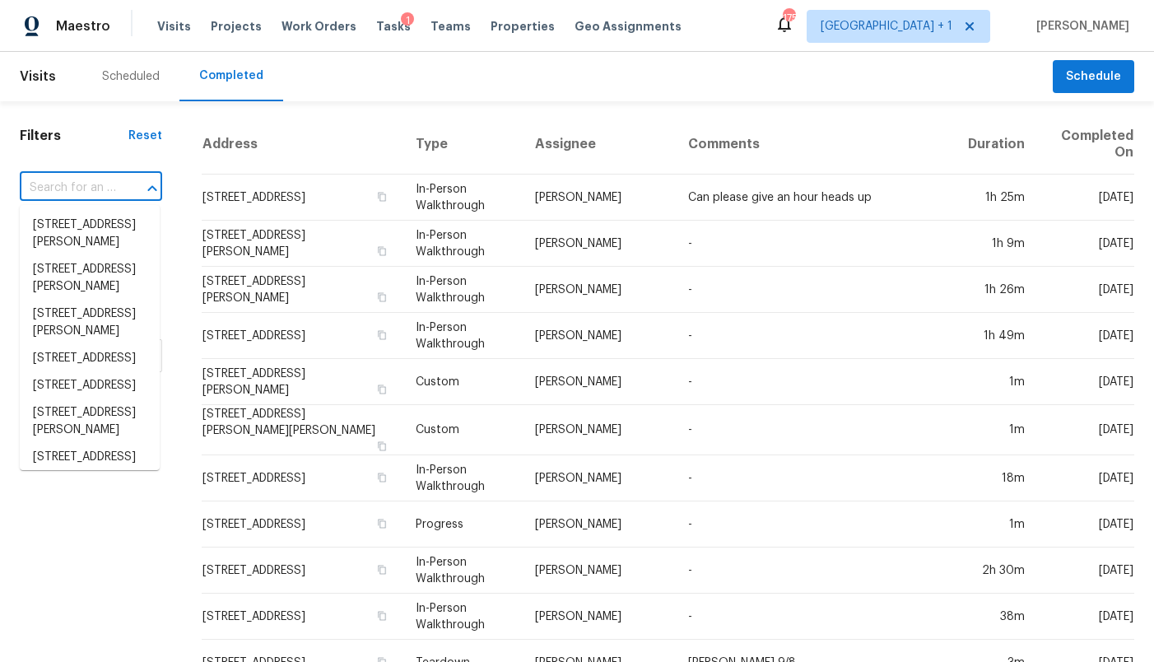
paste input "1065 Castroville Dr, Forney, TX 75126"
type input "1065 Castroville Dr, Forney, TX 75126"
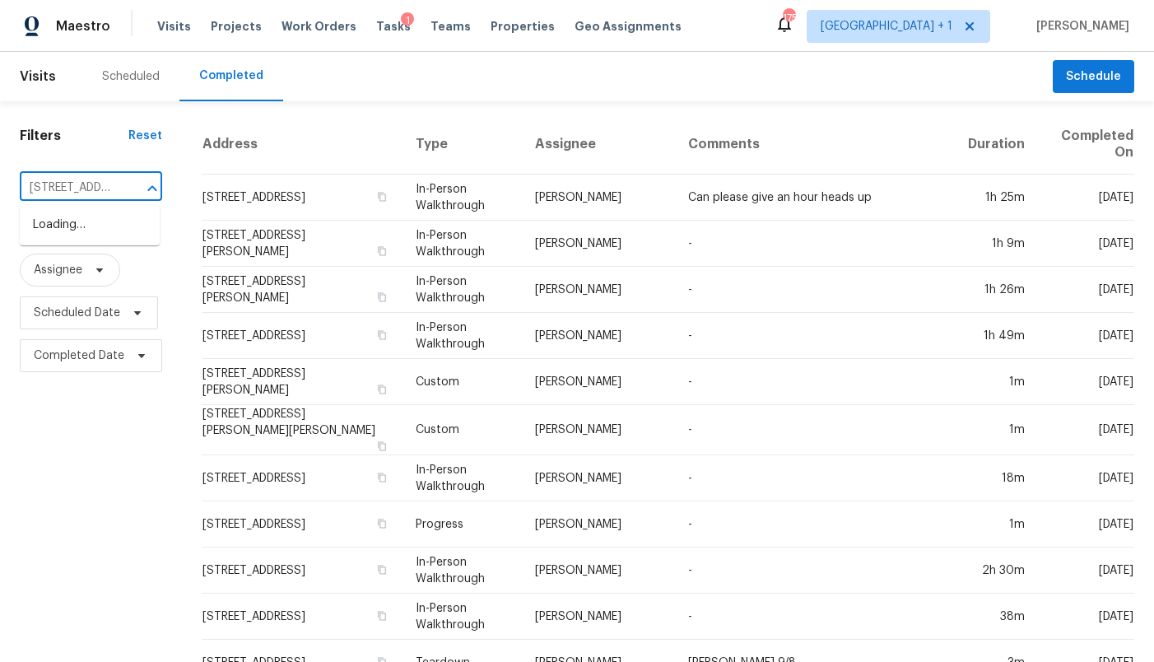
scroll to position [0, 113]
click at [71, 220] on li "1065 Castroville Dr, Forney, TX 75126" at bounding box center [90, 233] width 140 height 44
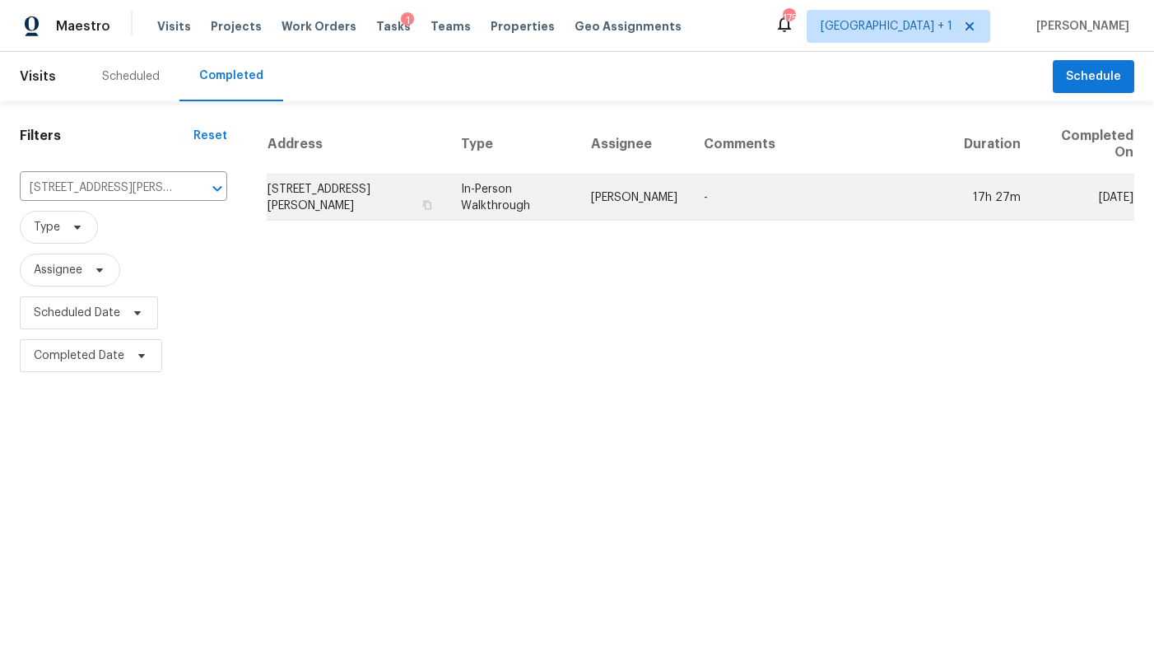
click at [354, 196] on td "1065 Castroville Dr, Forney, TX 75126" at bounding box center [357, 197] width 181 height 46
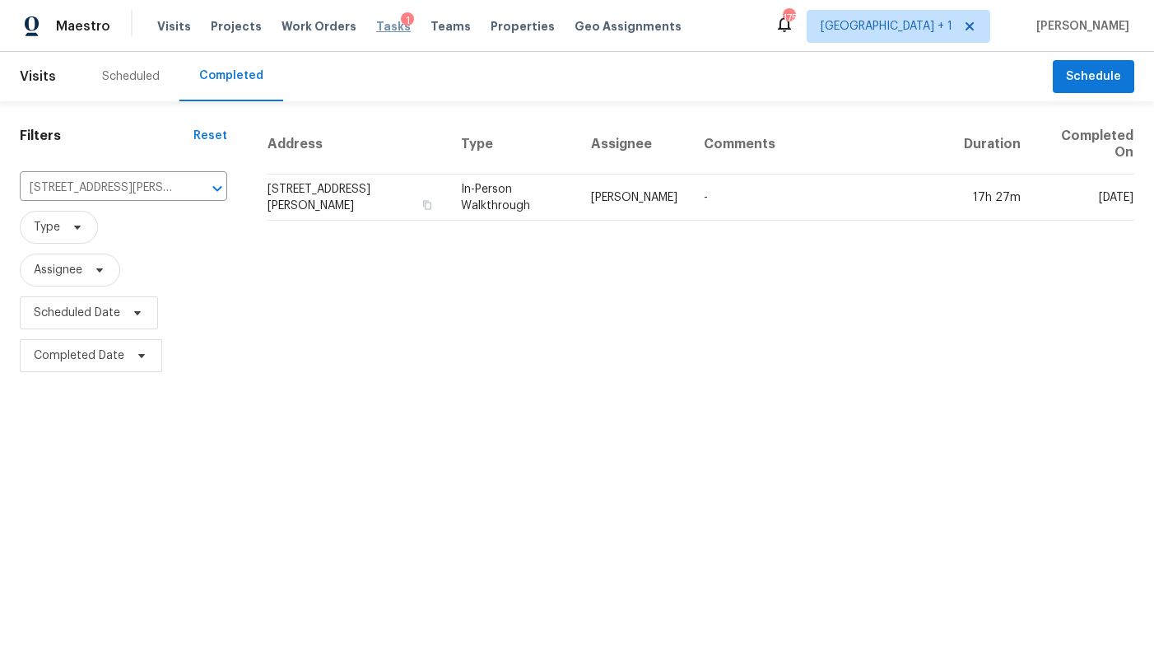
click at [376, 23] on span "Tasks" at bounding box center [393, 27] width 35 height 12
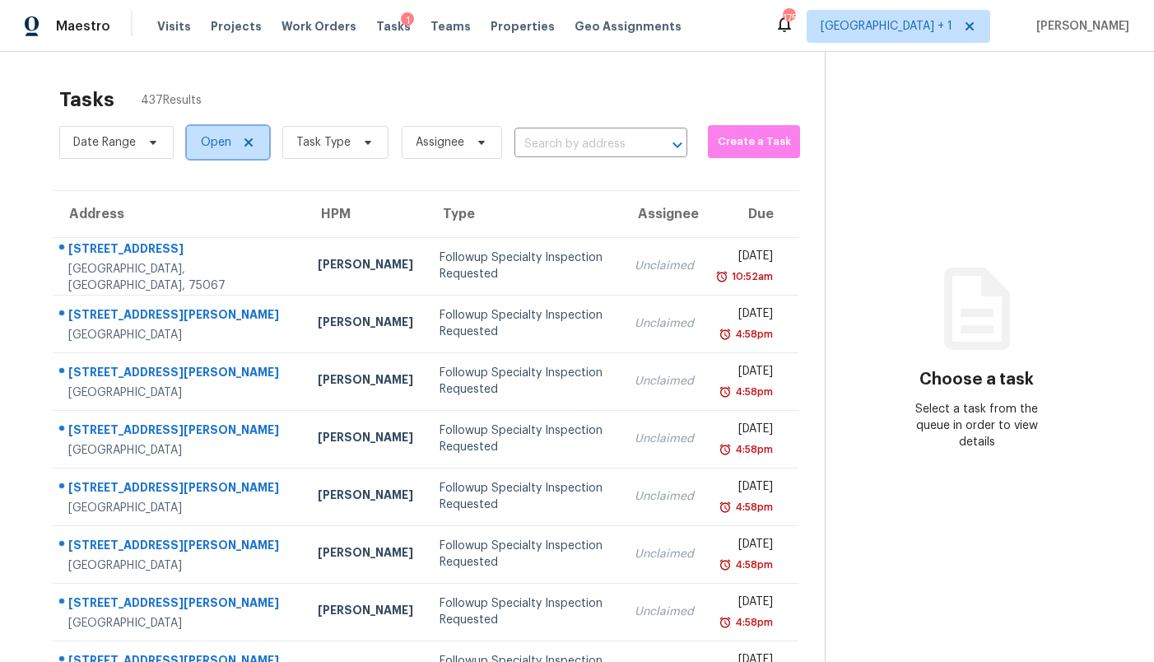
click at [213, 142] on span "Open" at bounding box center [216, 142] width 30 height 16
click at [225, 208] on label "Closed" at bounding box center [225, 212] width 59 height 16
click at [207, 208] on input "Closed" at bounding box center [201, 209] width 11 height 11
checkbox input "true"
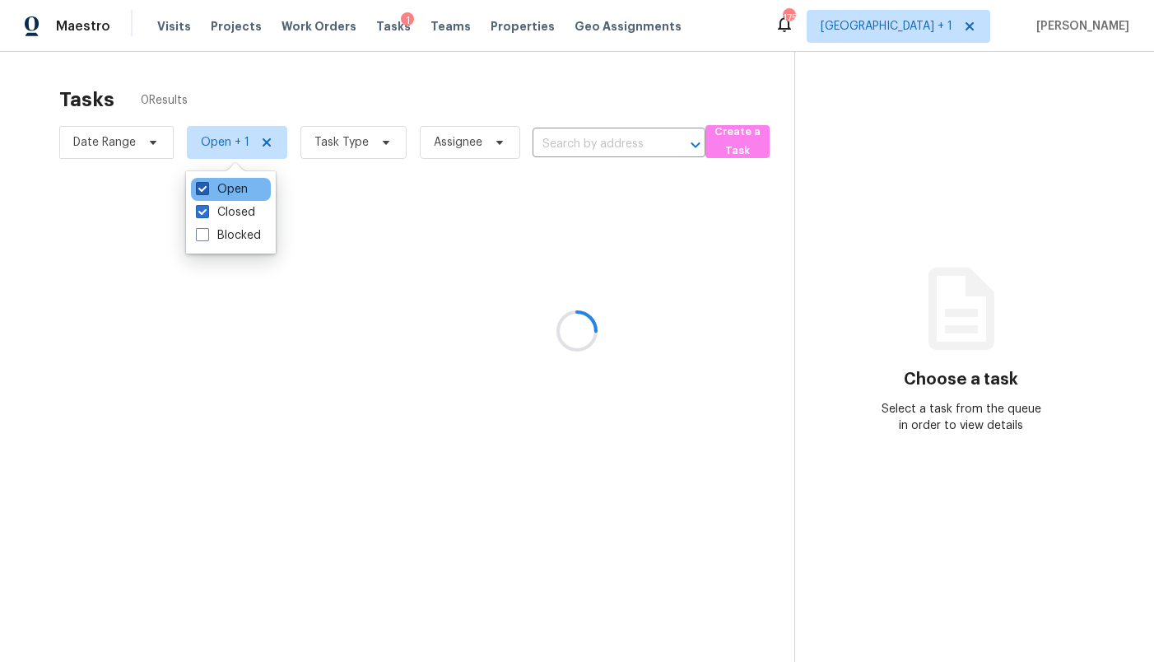
click at [220, 189] on label "Open" at bounding box center [222, 189] width 52 height 16
click at [207, 189] on input "Open" at bounding box center [201, 186] width 11 height 11
checkbox input "false"
click at [575, 142] on div at bounding box center [577, 331] width 1154 height 662
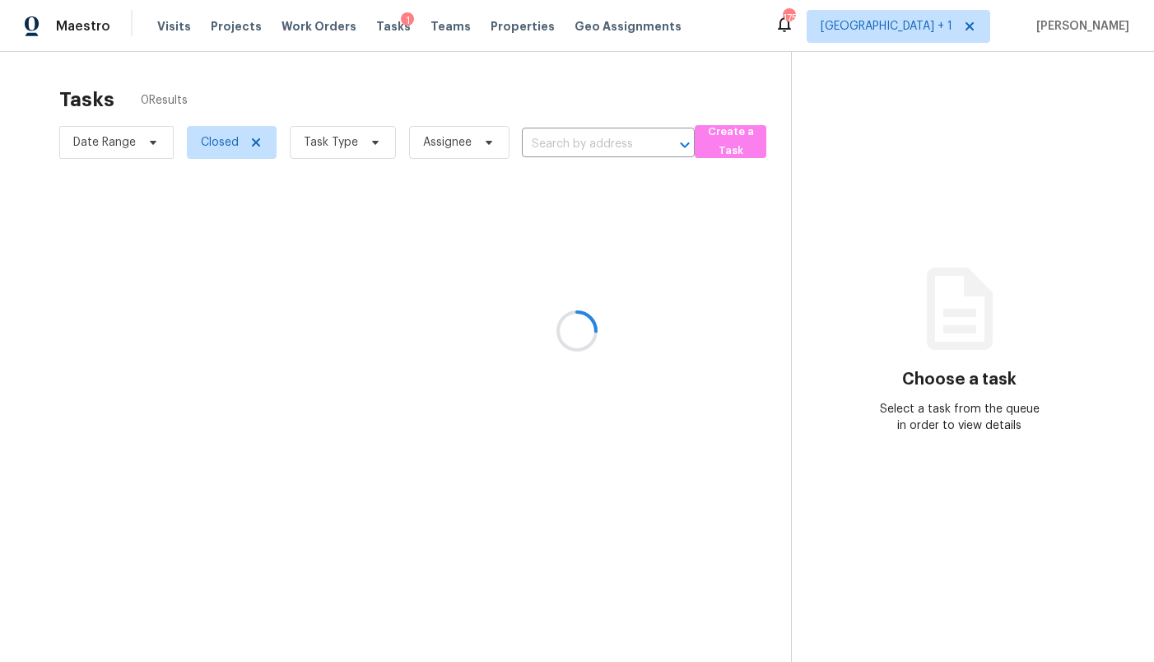
click at [575, 142] on div at bounding box center [577, 331] width 1154 height 662
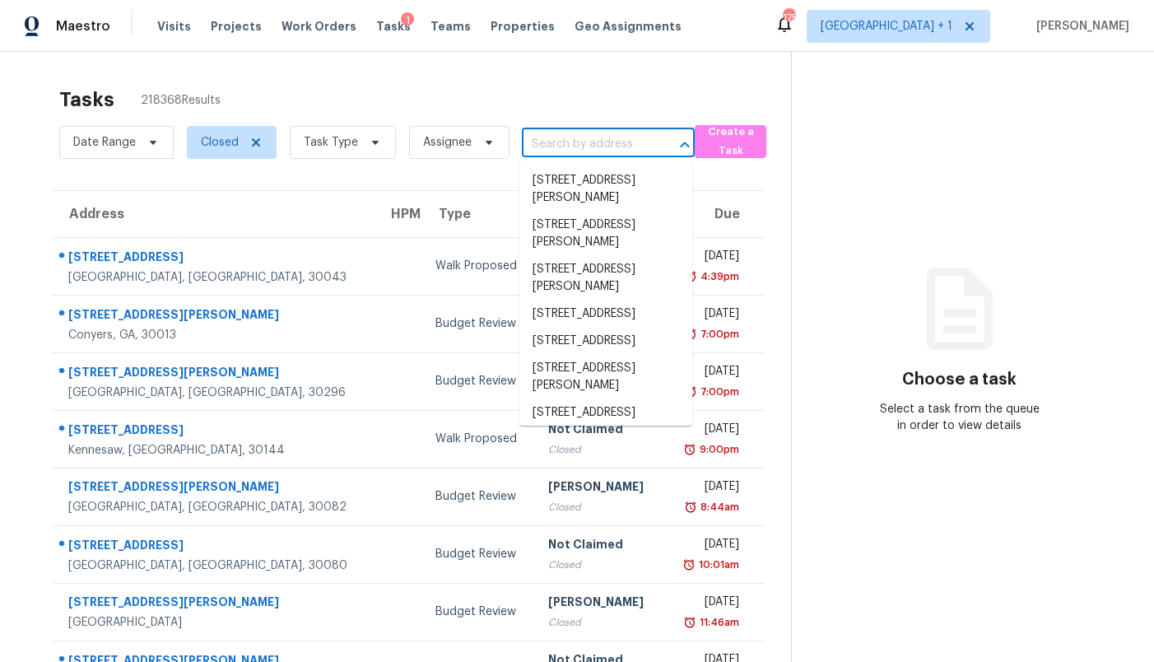
click at [569, 143] on input "text" at bounding box center [585, 145] width 127 height 26
paste input "1065 Castroville Dr, Forney, TX 75126"
type input "1065 Castroville Dr, Forney, TX 75126"
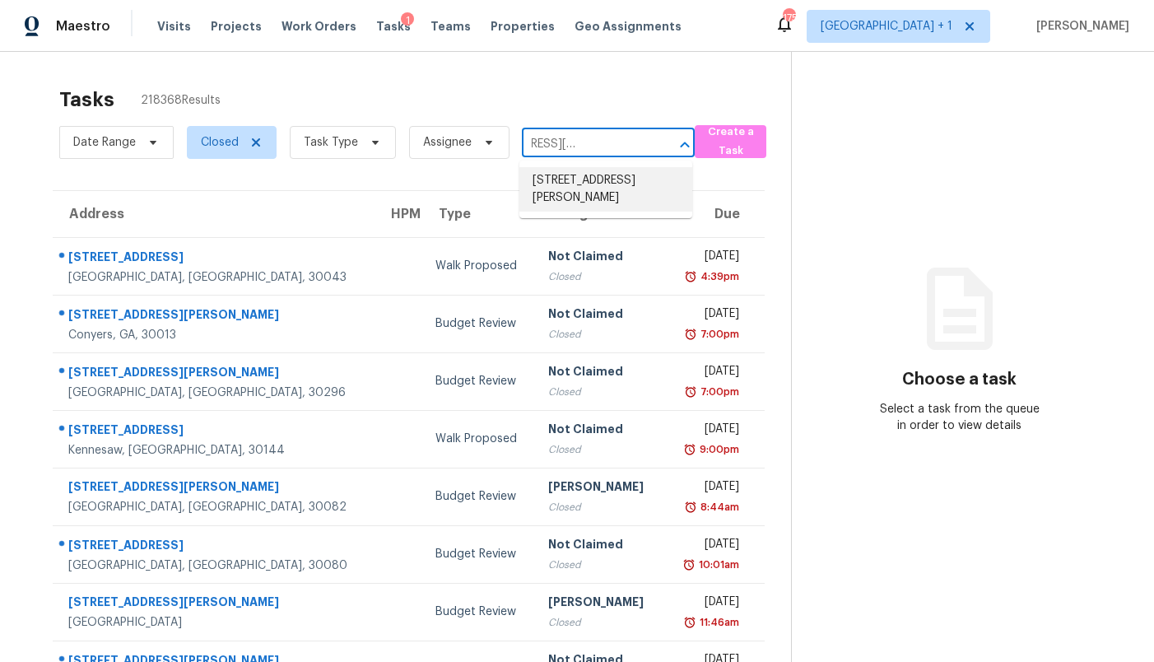
click at [557, 188] on li "1065 Castroville Dr, Forney, TX 75126" at bounding box center [605, 189] width 173 height 44
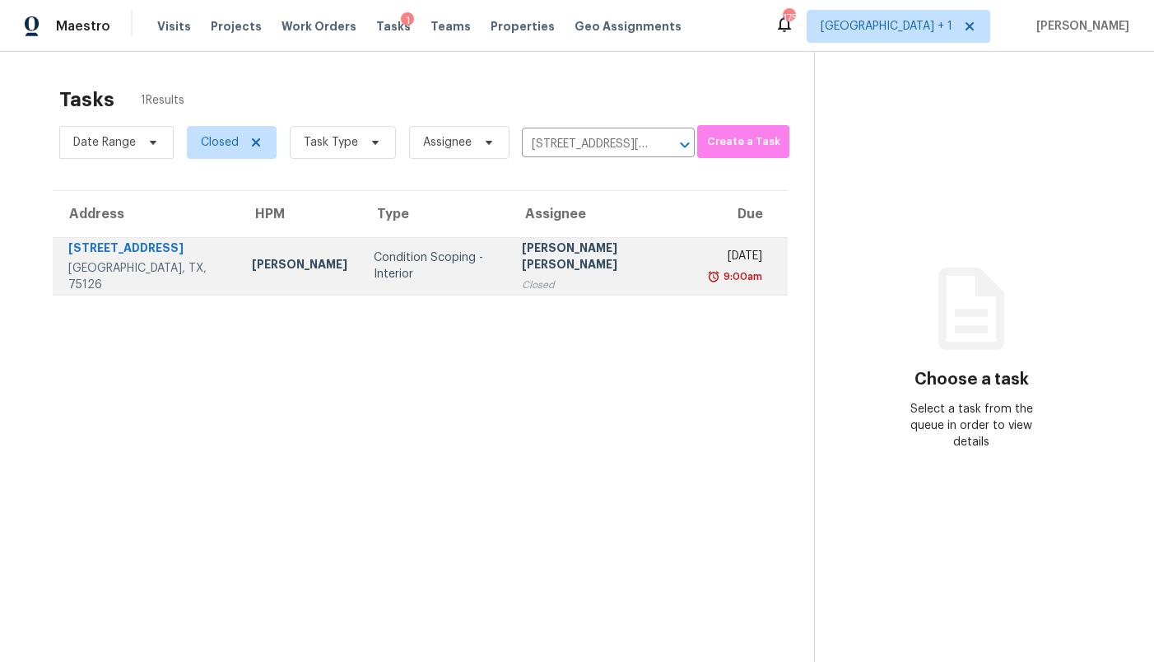
click at [474, 259] on div "Condition Scoping - Interior" at bounding box center [435, 265] width 122 height 33
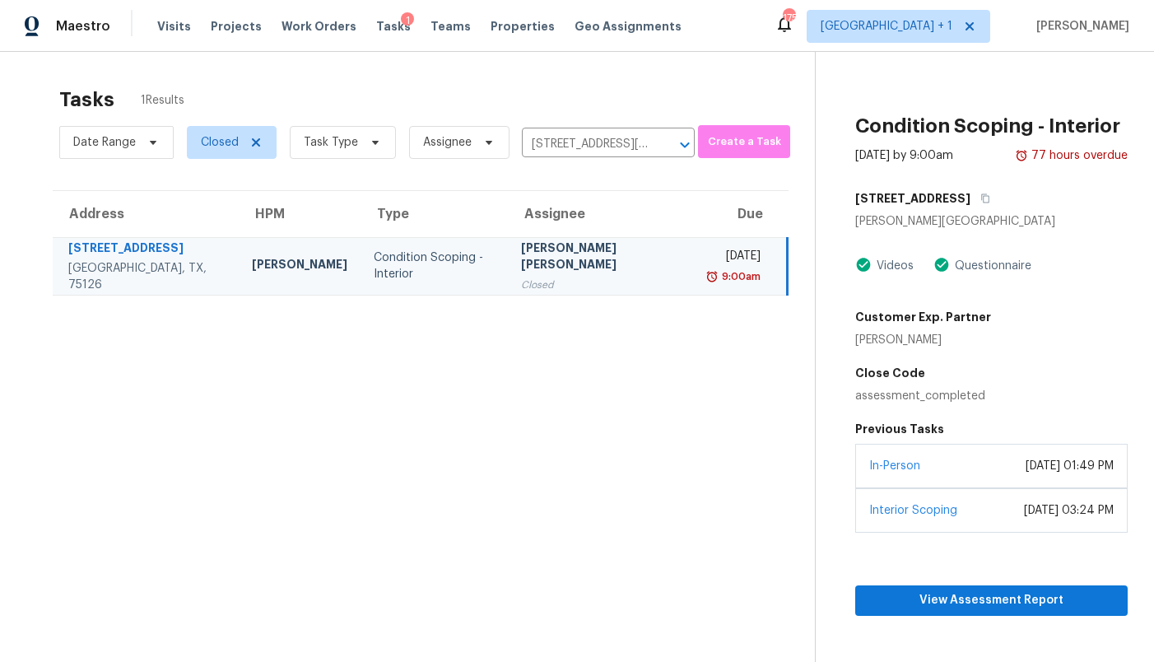
scroll to position [52, 0]
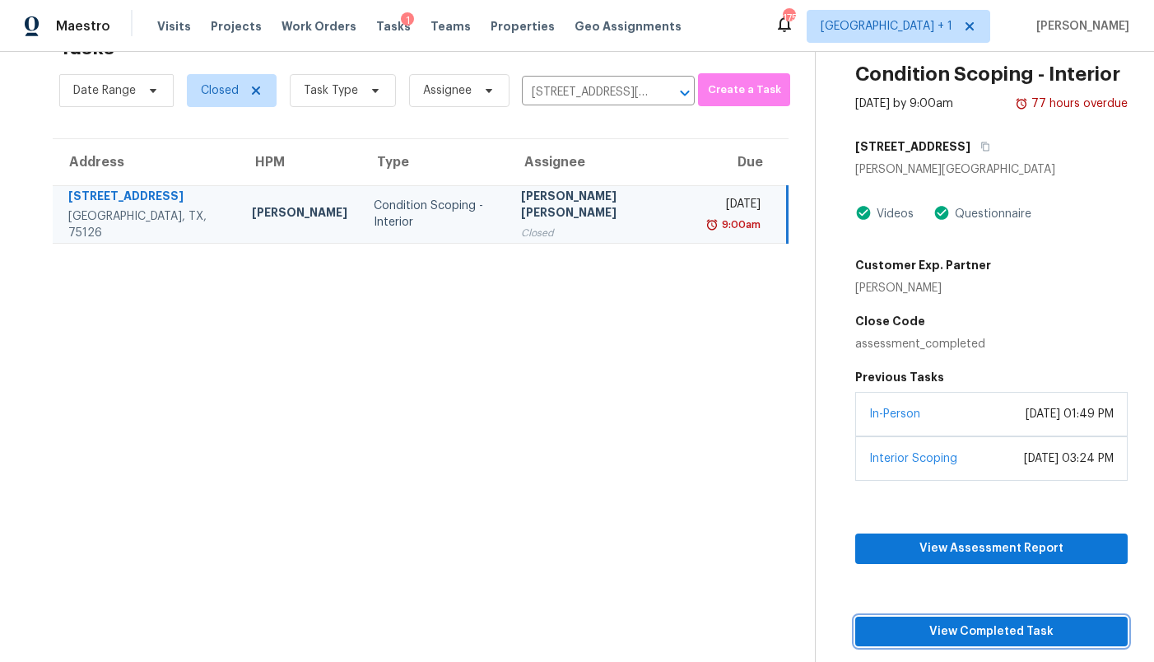
click at [981, 634] on span "View Completed Task" at bounding box center [991, 631] width 246 height 21
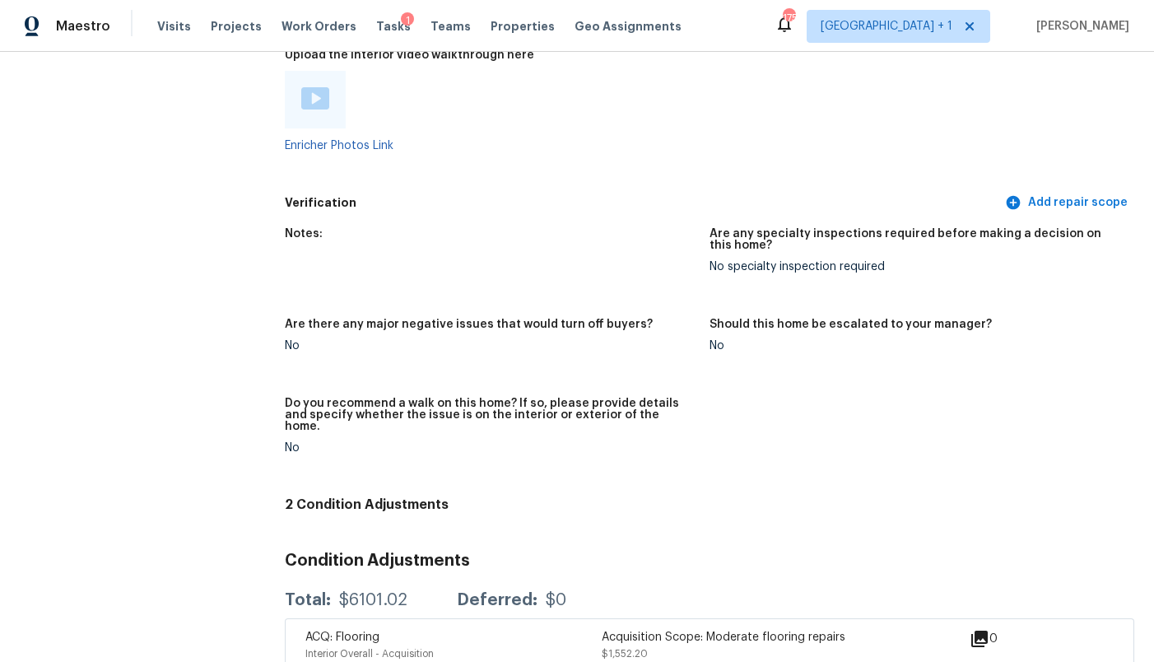
scroll to position [3477, 0]
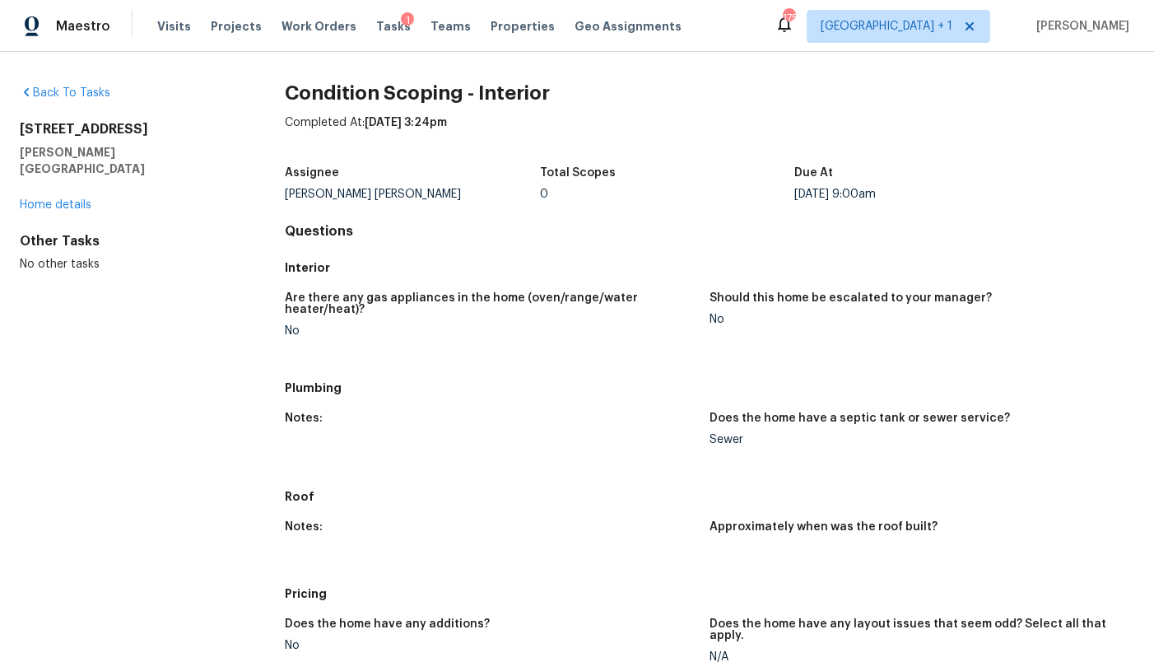
scroll to position [448, 0]
